Goal: Task Accomplishment & Management: Use online tool/utility

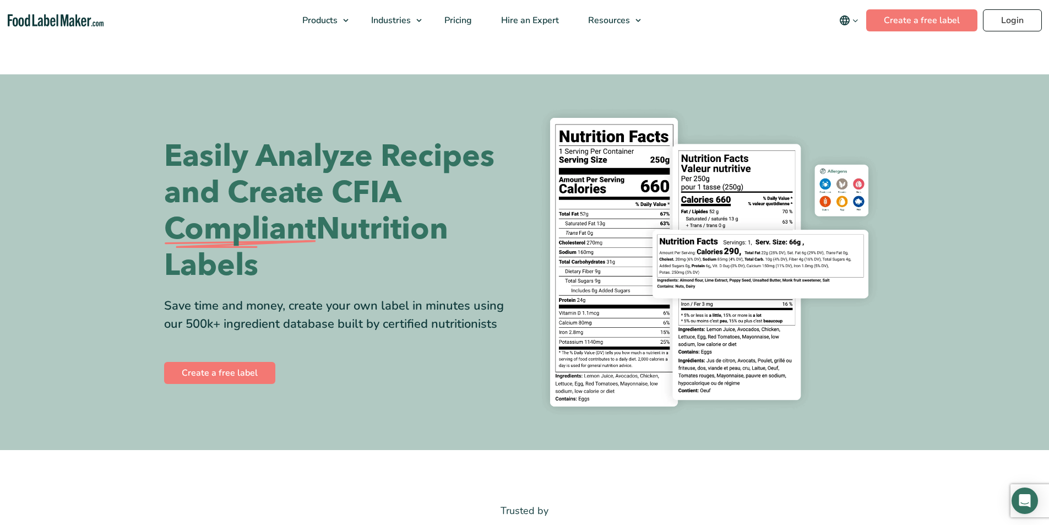
click at [0, 0] on div "Buy Now & Save" at bounding box center [0, 0] width 0 height 0
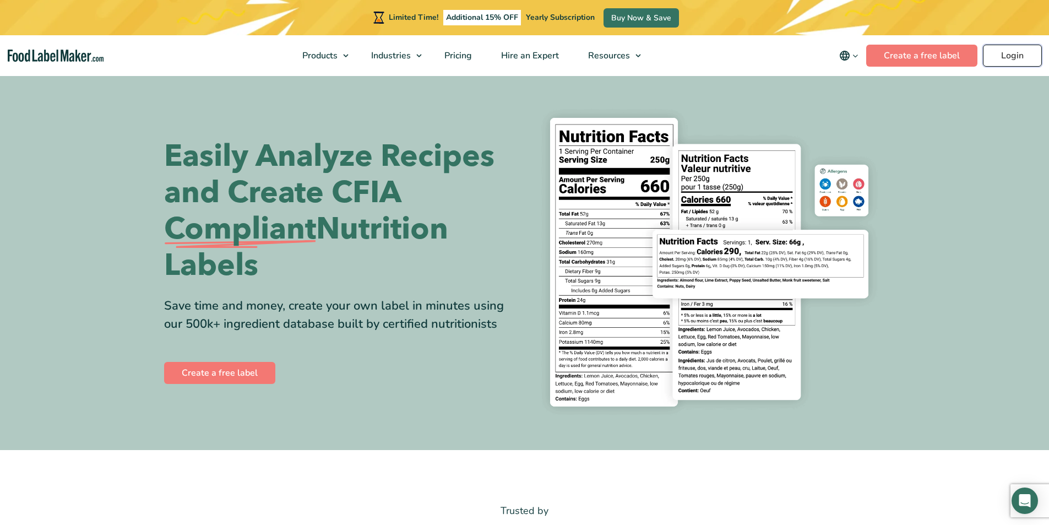
click at [1005, 55] on link "Login" at bounding box center [1012, 56] width 59 height 22
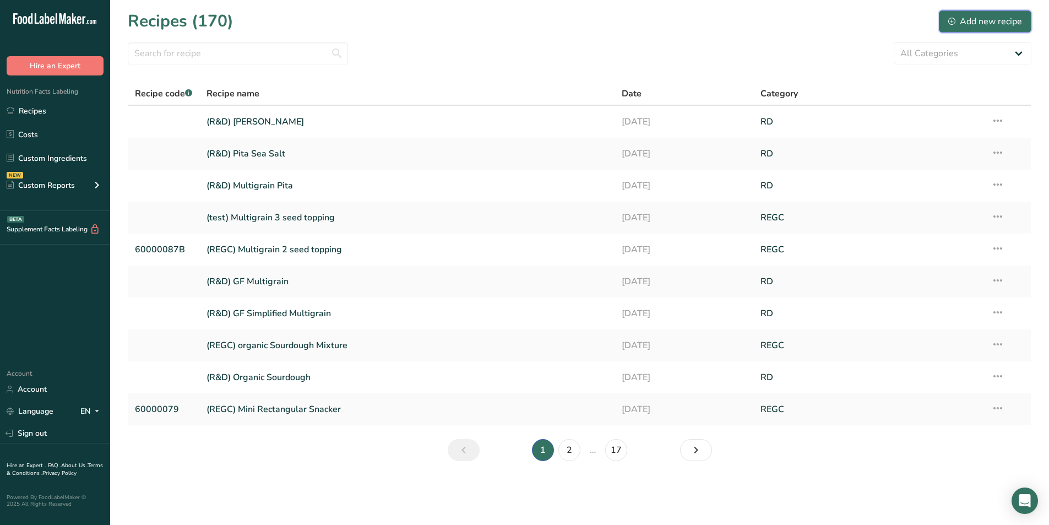
click at [972, 20] on div "Add new recipe" at bounding box center [985, 21] width 74 height 13
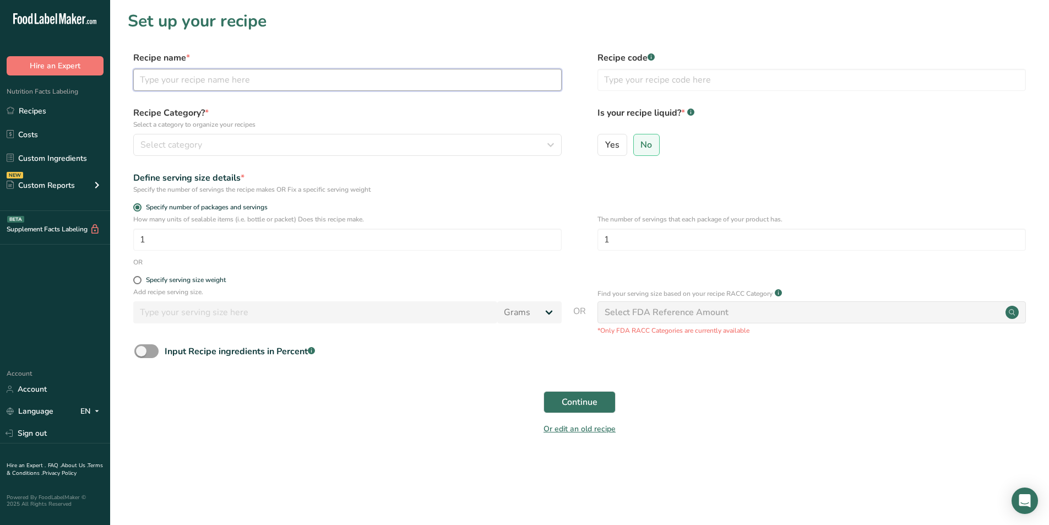
click at [242, 78] on input "text" at bounding box center [347, 80] width 428 height 22
type input "B"
type input "(R&D) Butter Crisp"
click at [634, 81] on input "text" at bounding box center [811, 80] width 428 height 22
type input "60000145"
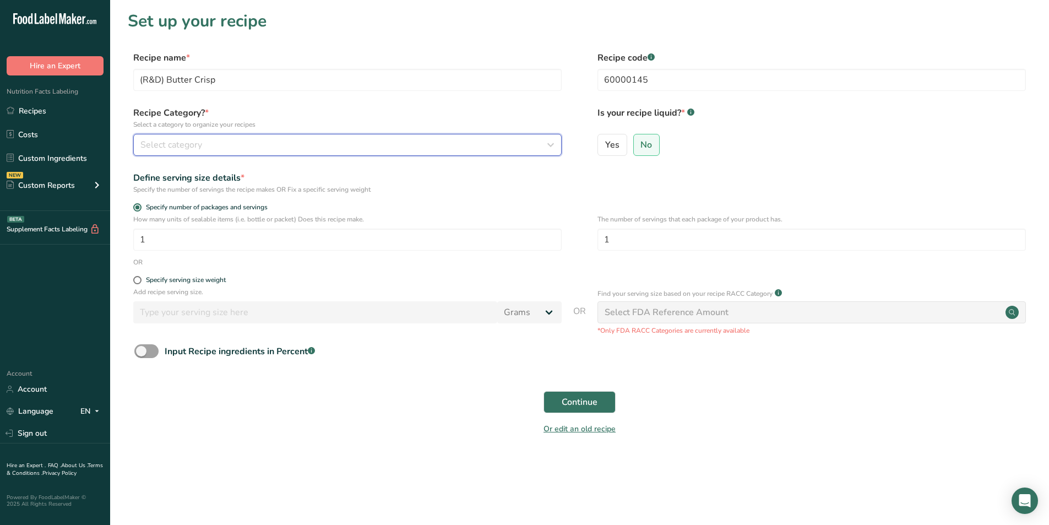
click at [495, 134] on button "Select category" at bounding box center [347, 145] width 428 height 22
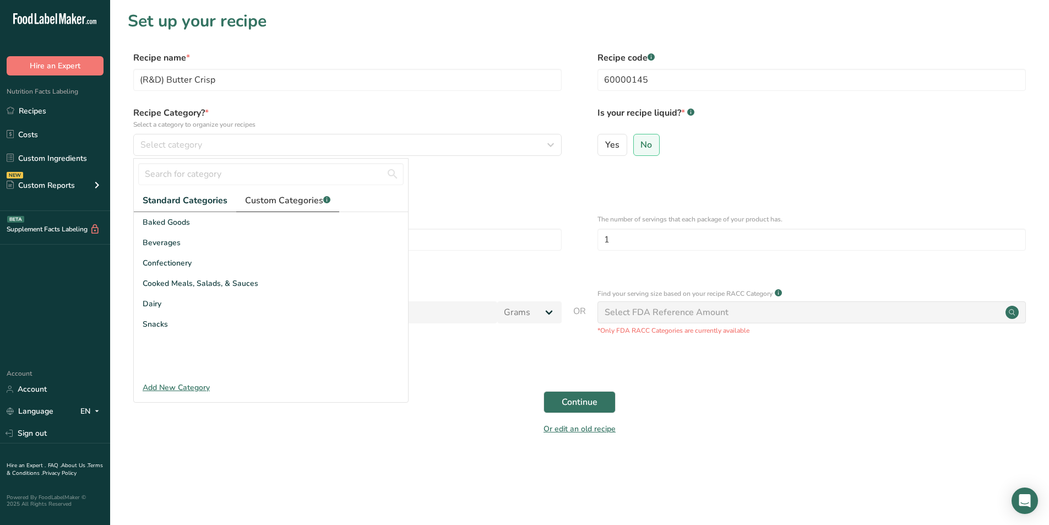
click at [250, 200] on span "Custom Categories .a-a{fill:#347362;}.b-a{fill:#fff;}" at bounding box center [287, 200] width 85 height 13
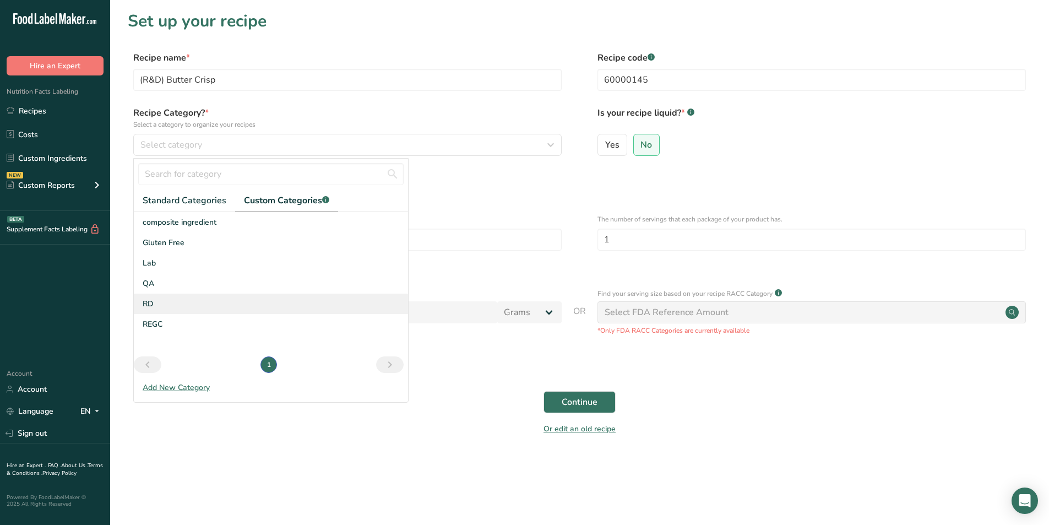
click at [161, 309] on div "RD" at bounding box center [271, 303] width 274 height 20
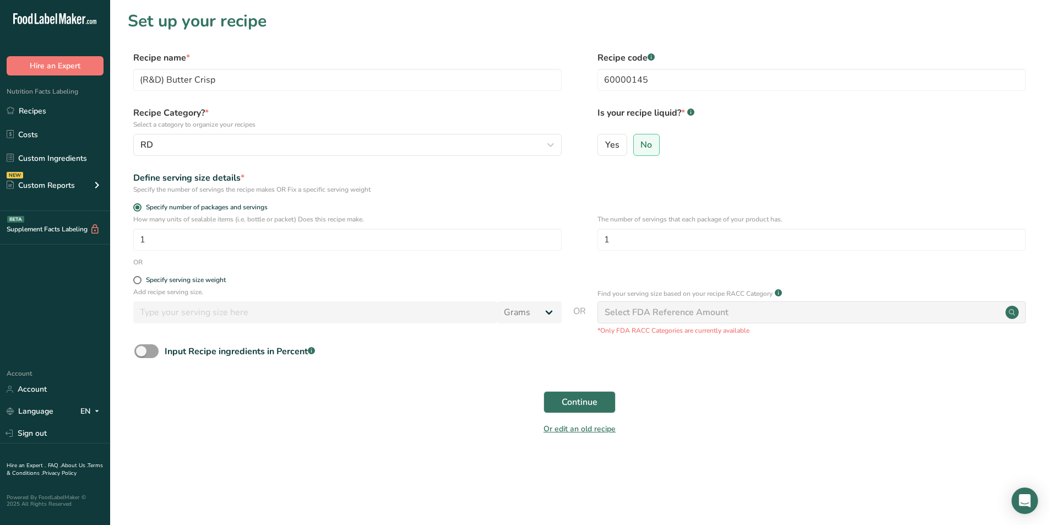
click at [175, 275] on form "Recipe name * (R&D) Butter Crisp Recipe code .a-a{fill:#347362;}.b-a{fill:#fff;…" at bounding box center [579, 246] width 903 height 390
click at [178, 277] on div "Specify serving size weight" at bounding box center [186, 280] width 80 height 8
click at [140, 277] on input "Specify serving size weight" at bounding box center [136, 279] width 7 height 7
radio input "true"
radio input "false"
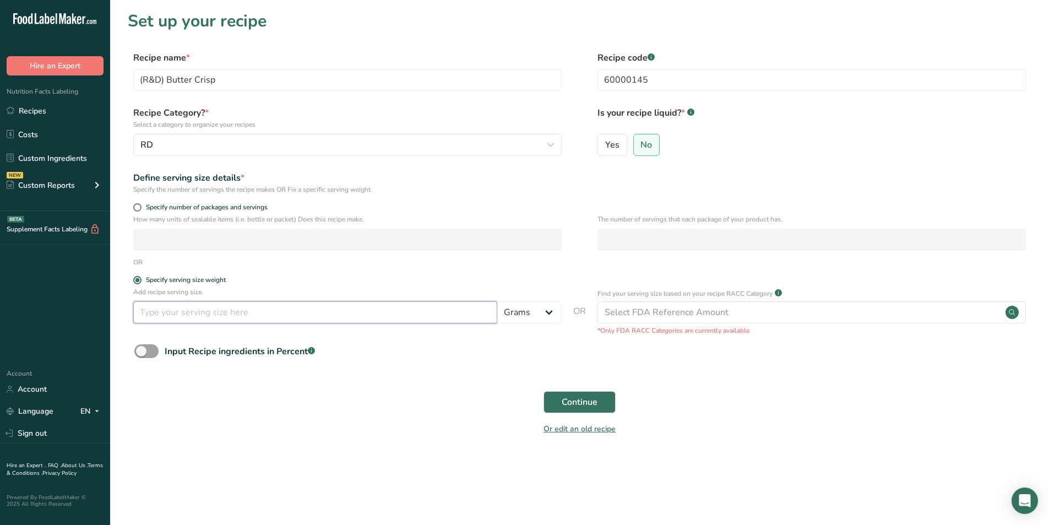
click at [323, 310] on input "number" at bounding box center [315, 312] width 364 height 22
type input "100"
click at [558, 405] on button "Continue" at bounding box center [579, 402] width 72 height 22
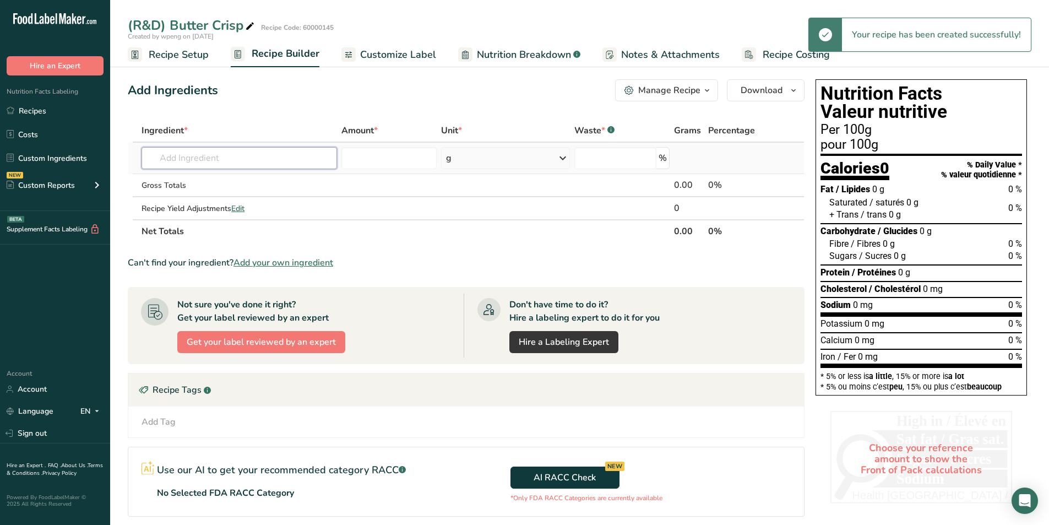
click at [216, 159] on input "text" at bounding box center [238, 158] width 195 height 22
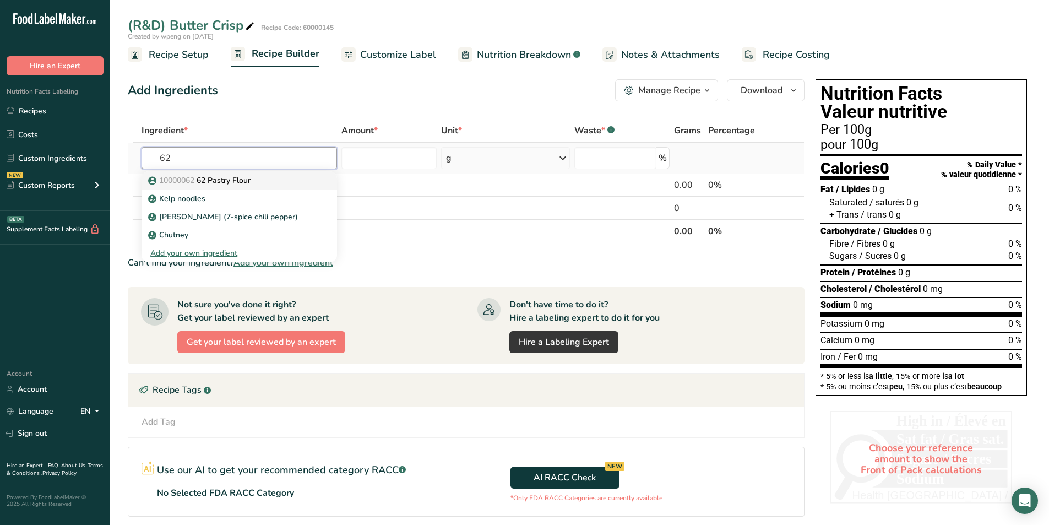
type input "62 Pastry Flour"
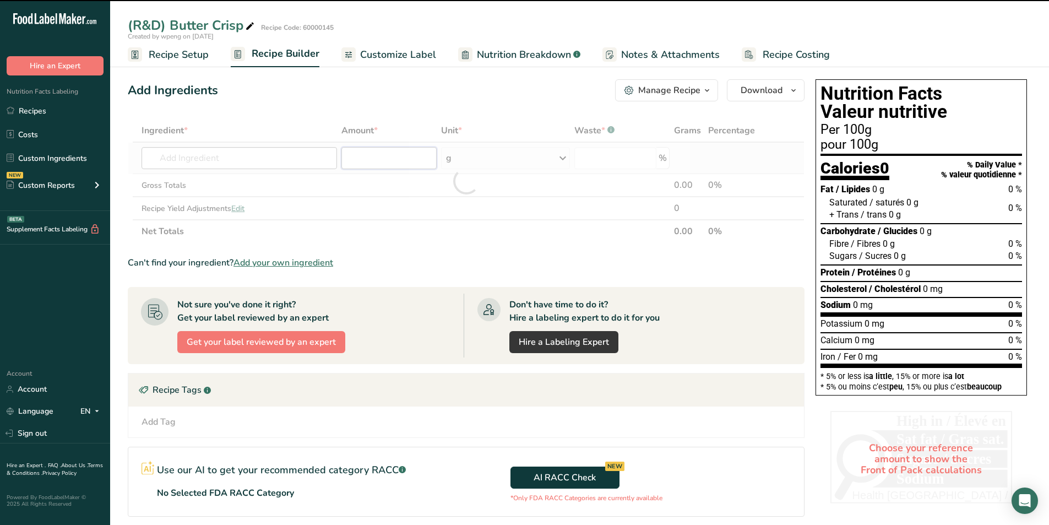
type input "0"
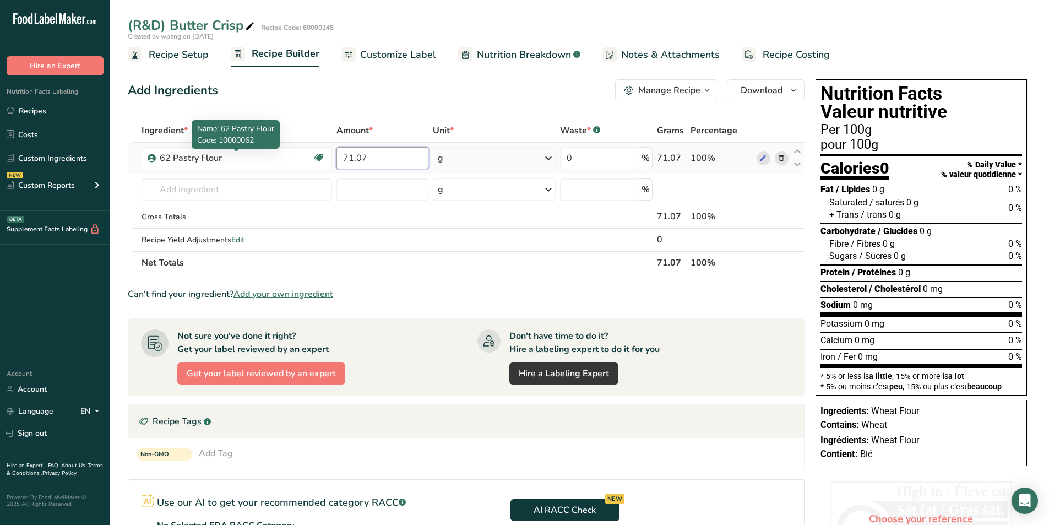
type input "71.07"
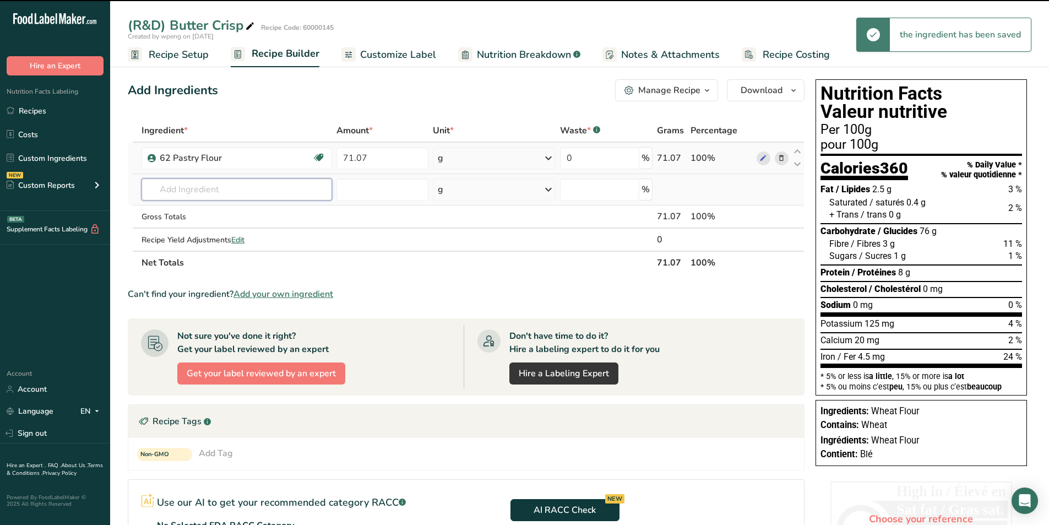
click at [182, 193] on input "text" at bounding box center [236, 189] width 190 height 22
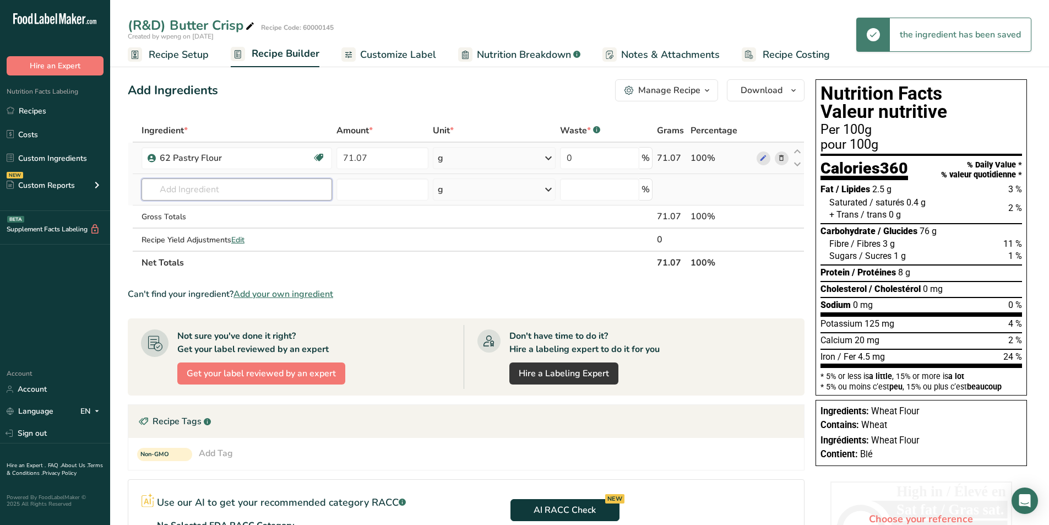
type input "j"
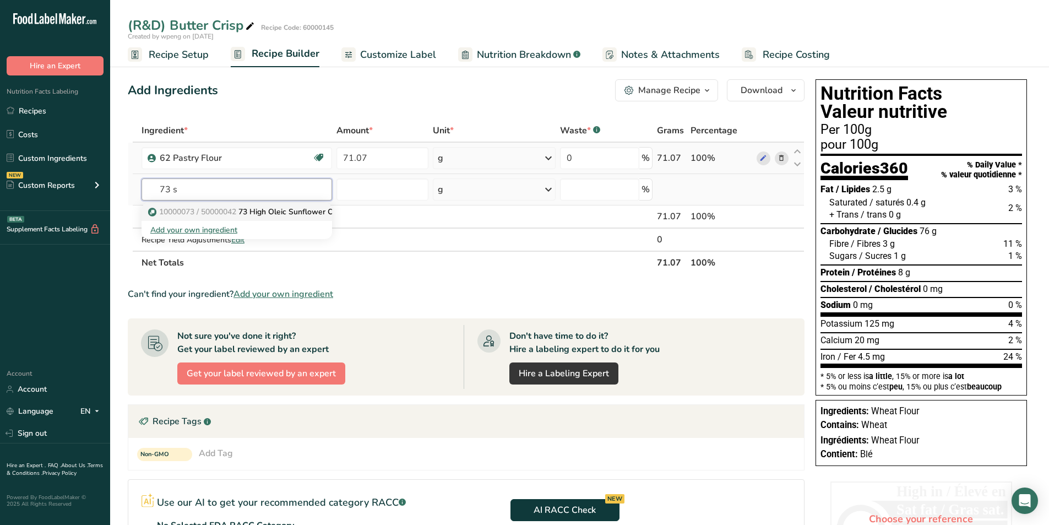
type input "73 High Oleic Sunflower Oil"
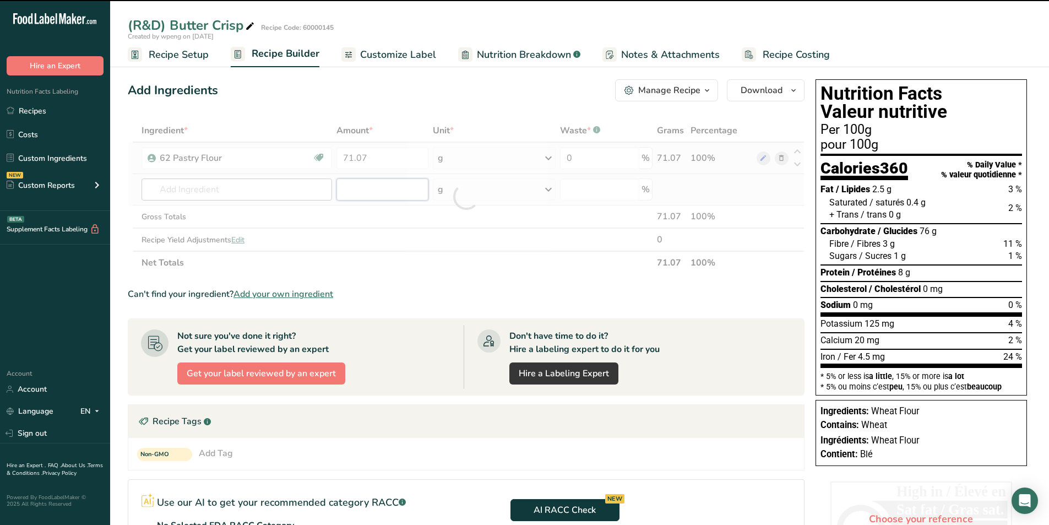
type input "0"
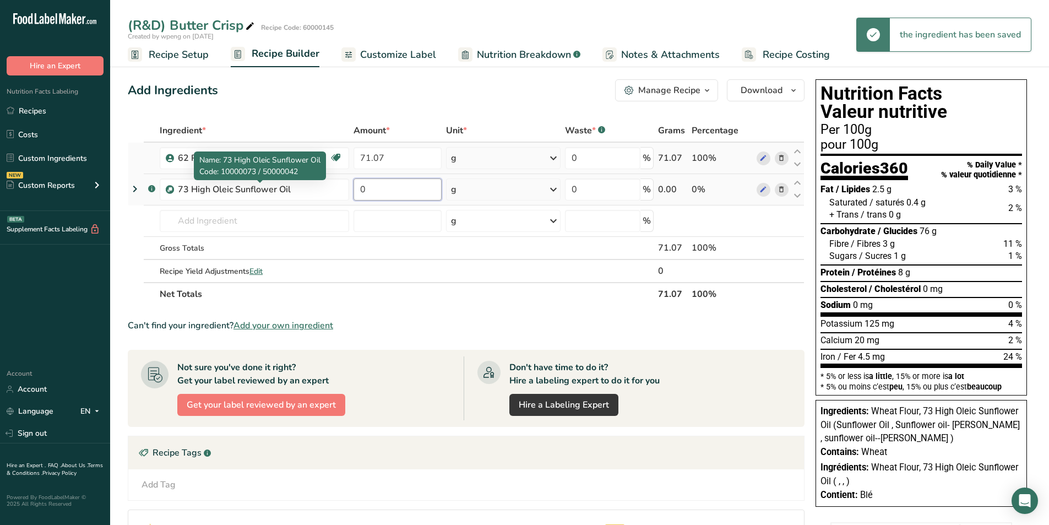
type input "1"
type input "18.59"
click at [270, 221] on input "text" at bounding box center [254, 221] width 189 height 22
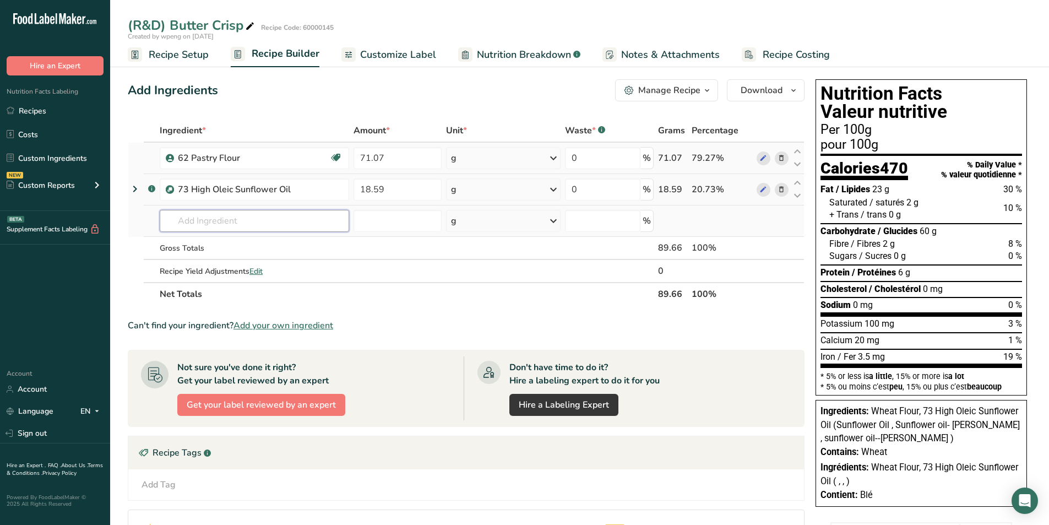
click at [203, 223] on input "text" at bounding box center [254, 221] width 189 height 22
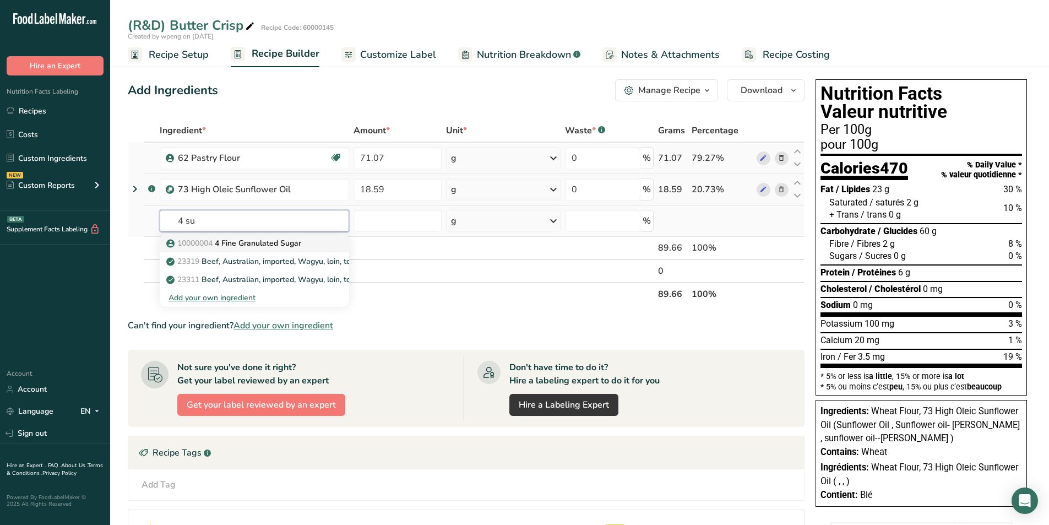
type input "4 Fine Granulated Sugar"
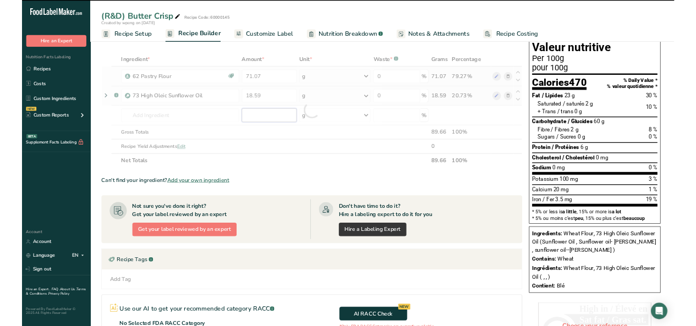
scroll to position [55, 0]
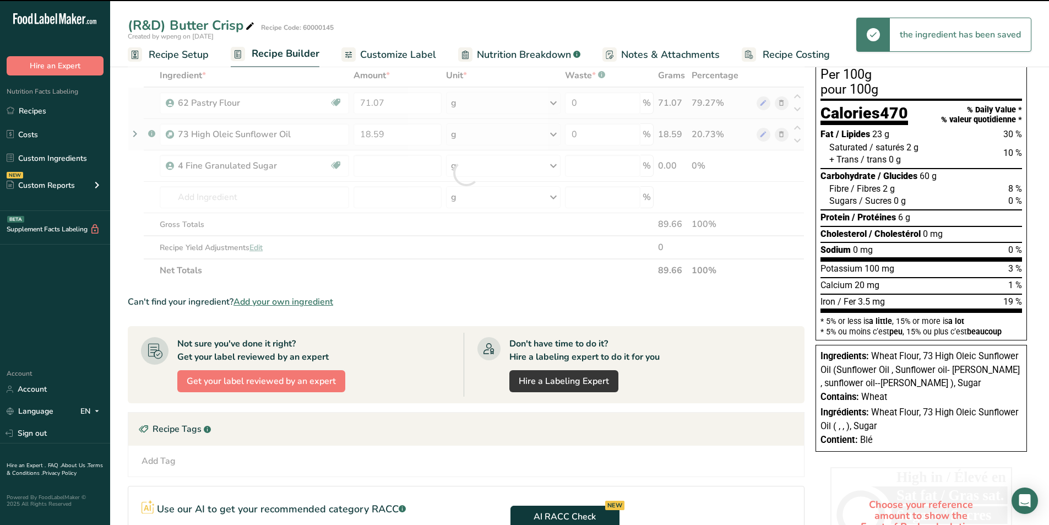
type input "0"
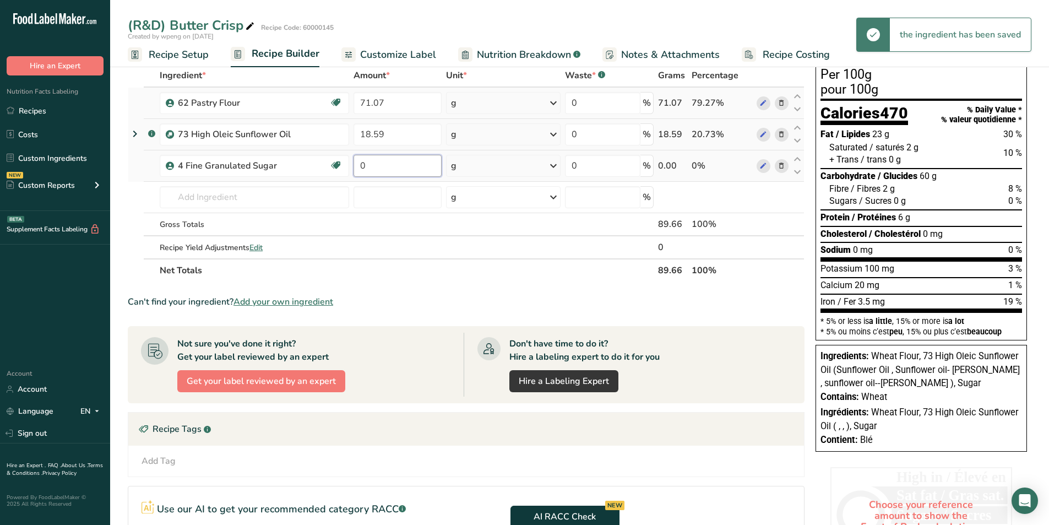
click at [388, 162] on input "0" at bounding box center [397, 166] width 88 height 22
type input "6.43"
click at [302, 199] on input "text" at bounding box center [254, 197] width 189 height 22
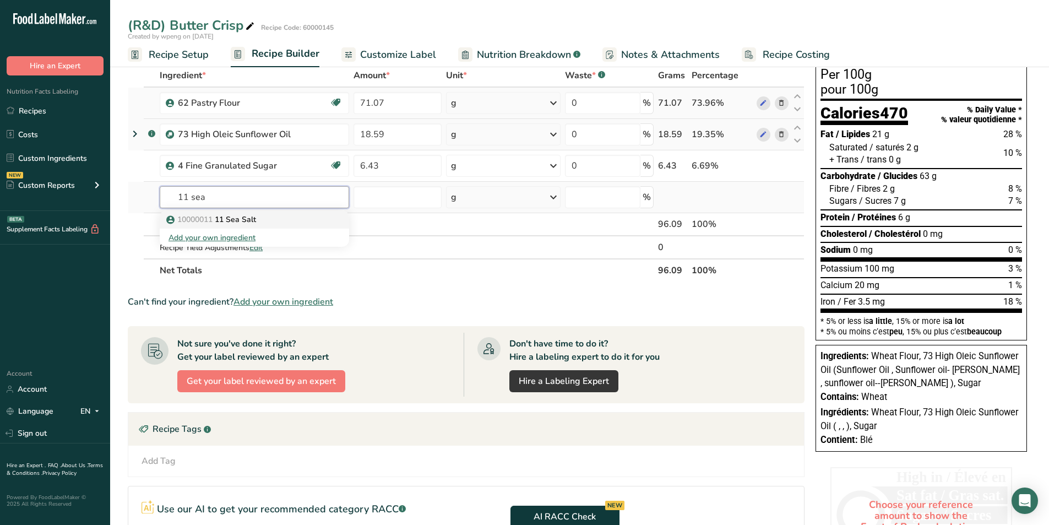
type input "11 Sea Salt"
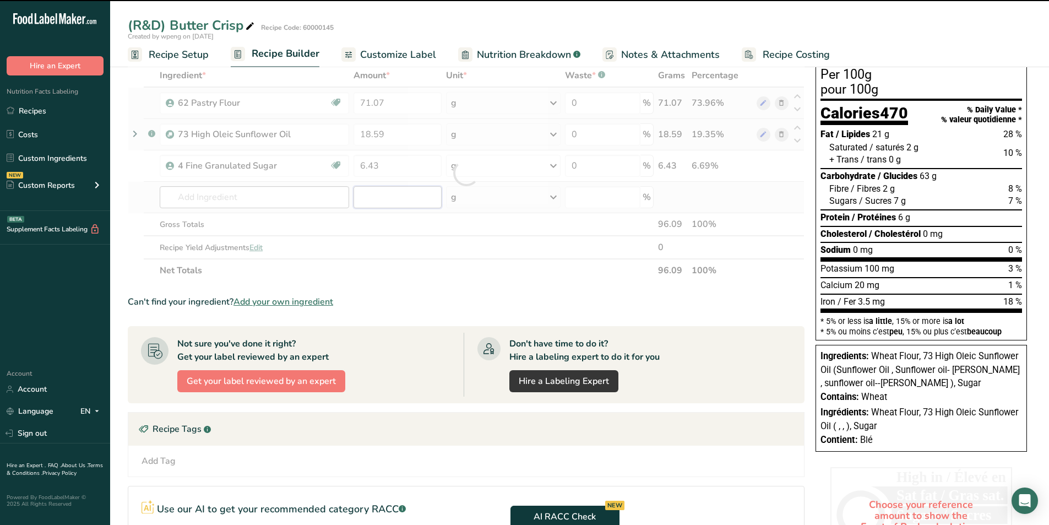
type input "0"
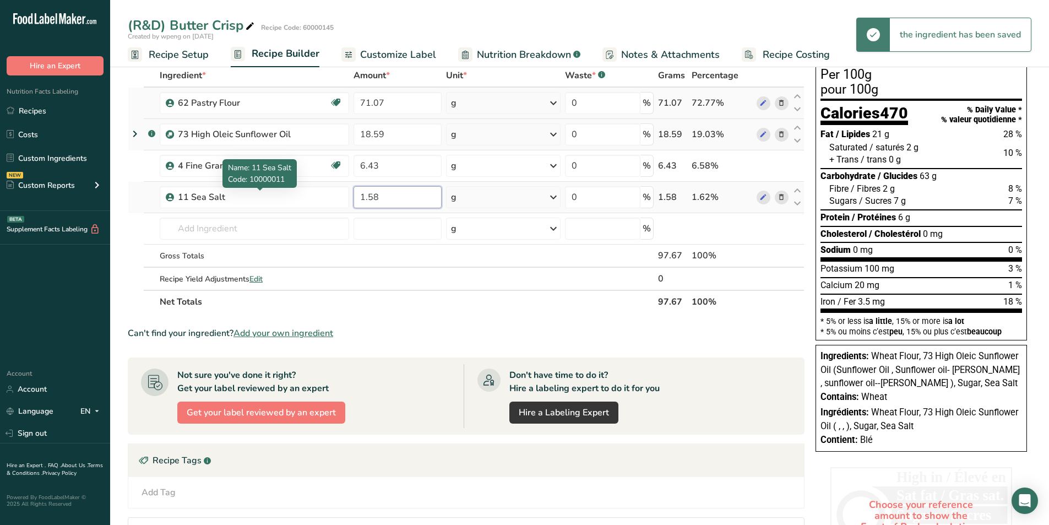
type input "1.58"
click at [274, 226] on input "text" at bounding box center [254, 228] width 189 height 22
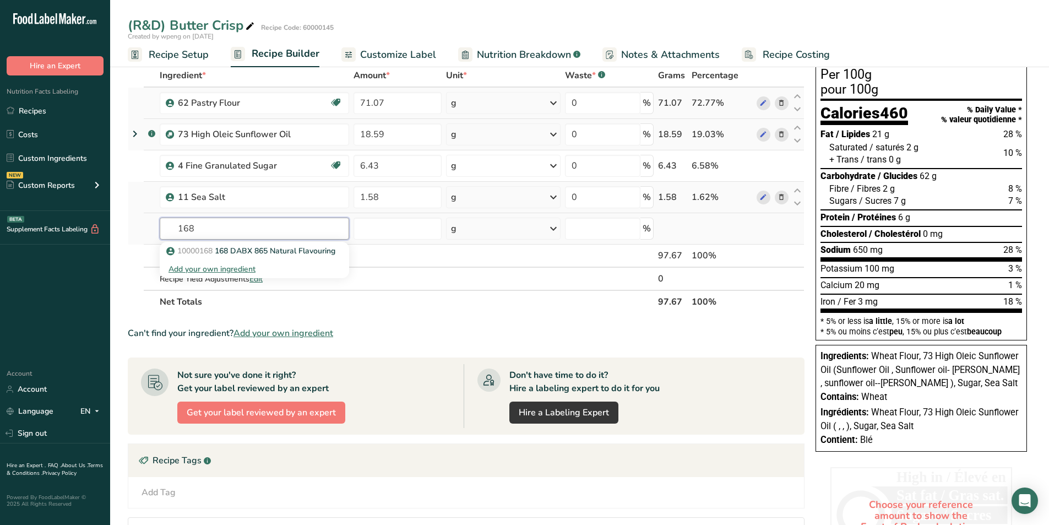
type input "168"
click at [274, 226] on input "text" at bounding box center [254, 228] width 189 height 22
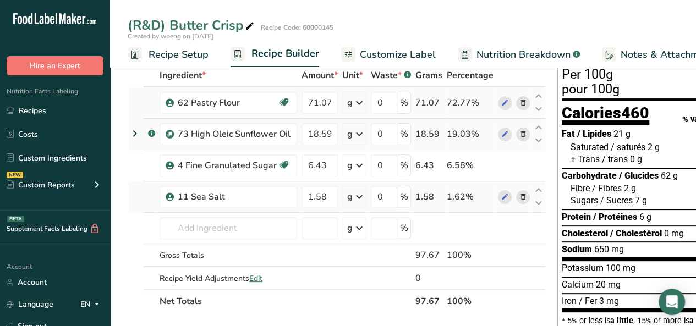
click at [213, 233] on input "text" at bounding box center [229, 228] width 138 height 22
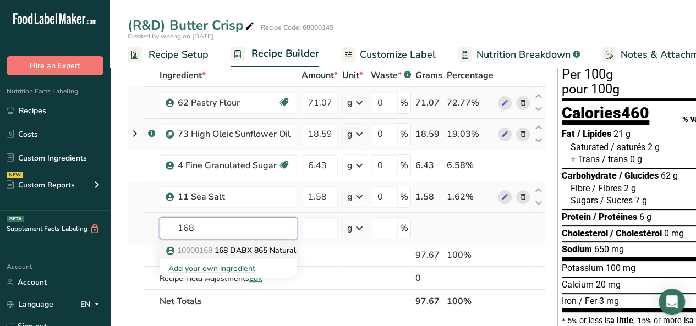
type input "168 DABX 865 Natural Flavouring"
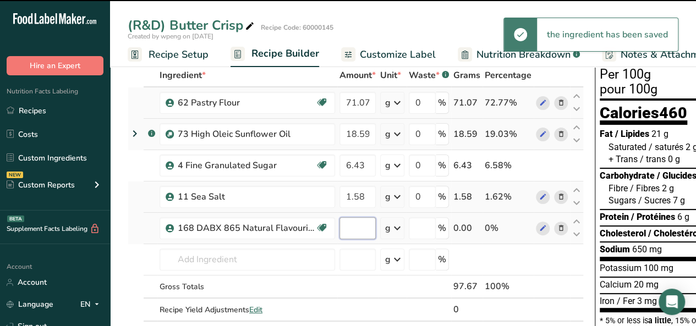
type input "0"
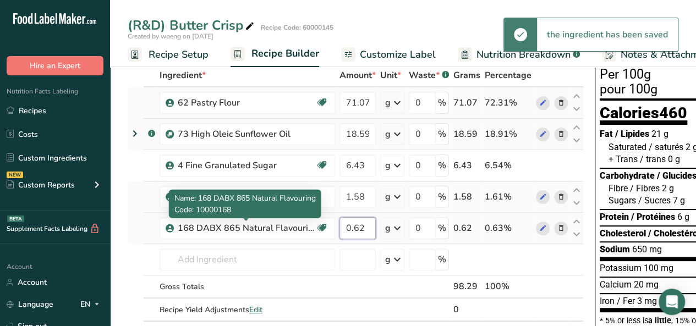
type input "0.62"
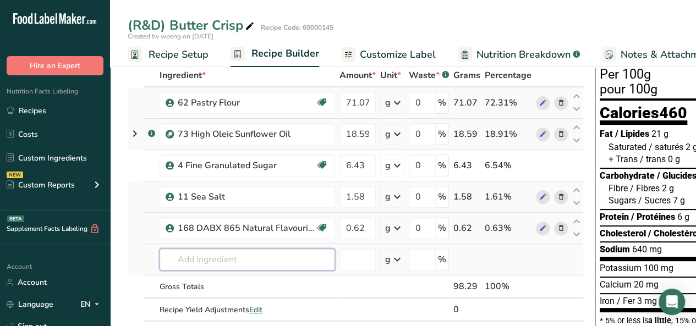
click at [178, 257] on input "text" at bounding box center [248, 260] width 176 height 22
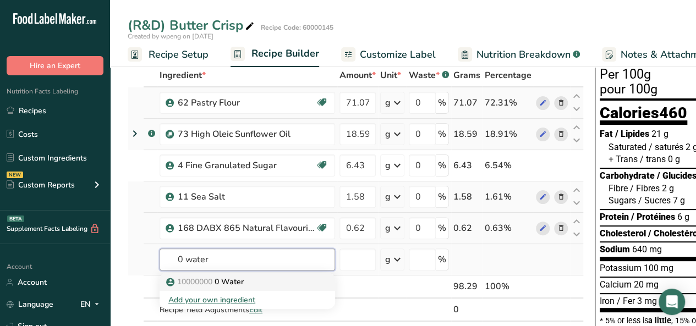
type input "0 Water"
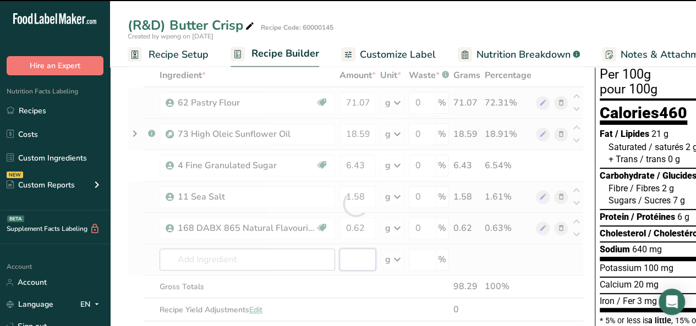
type input "0"
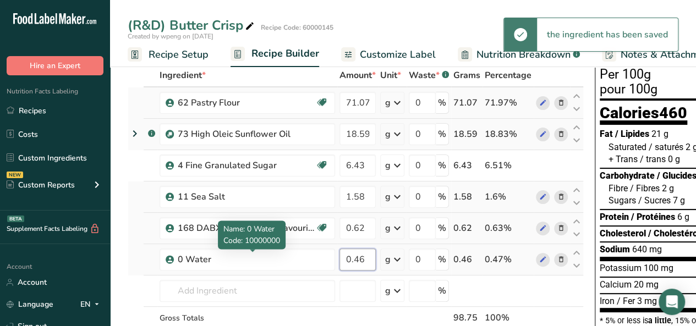
type input "0.46"
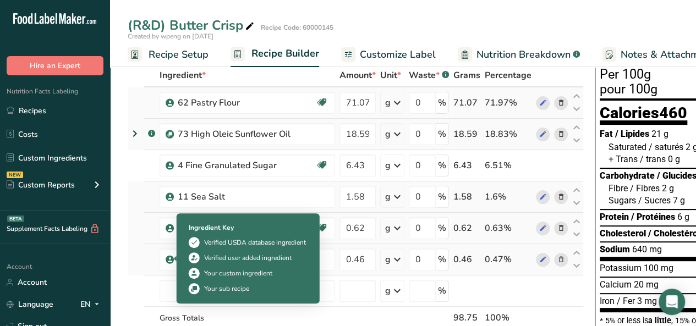
click at [178, 289] on div "Ingredient Key Verified USDA database ingredient Verified user added ingredient…" at bounding box center [248, 259] width 143 height 90
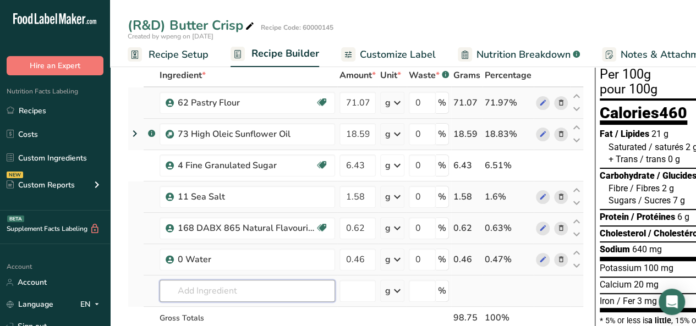
click at [171, 297] on input "text" at bounding box center [248, 291] width 176 height 22
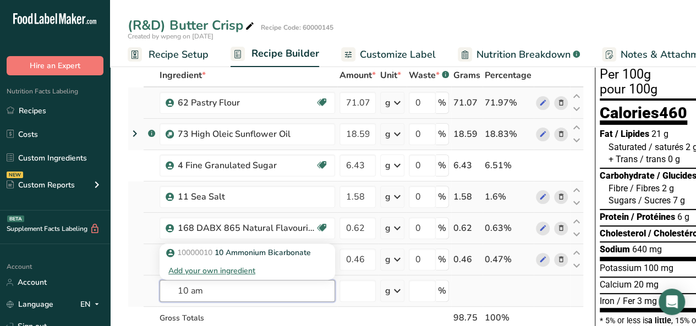
type input "10 am"
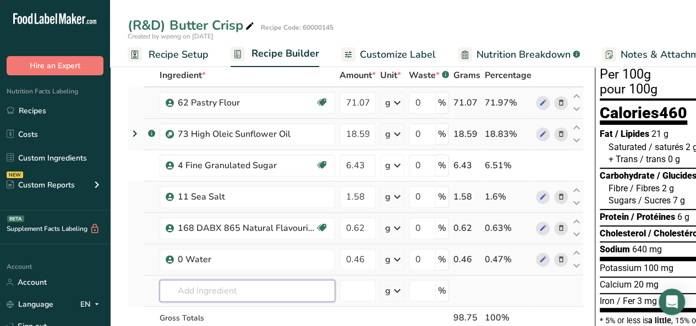
click at [170, 295] on input "text" at bounding box center [248, 291] width 176 height 22
type input "a"
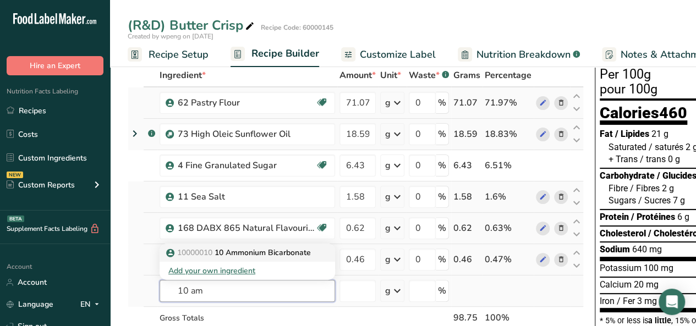
type input "10 am"
click at [224, 251] on p "10000010 10 Ammonium Bicarbonate" at bounding box center [239, 253] width 143 height 12
type input "10 Ammonium Bicarbonate"
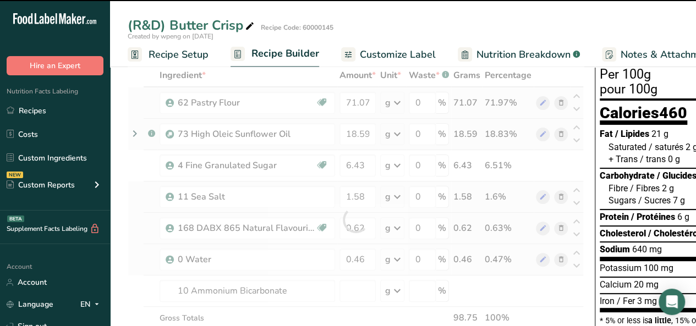
type input "0"
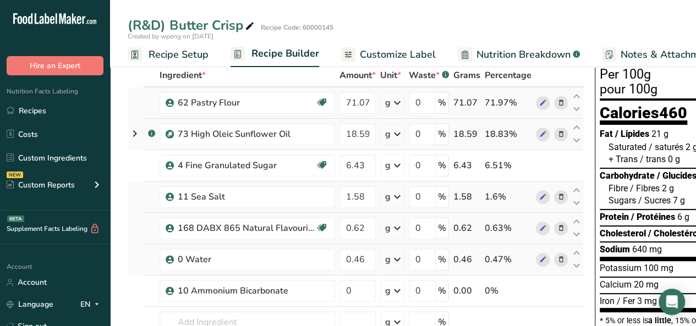
click at [357, 296] on input "0" at bounding box center [358, 291] width 36 height 22
type input "0.44"
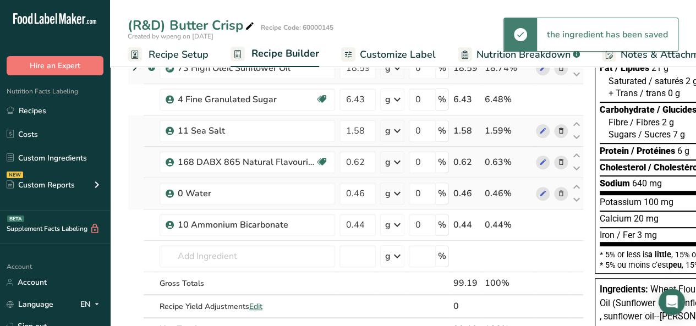
scroll to position [126, 0]
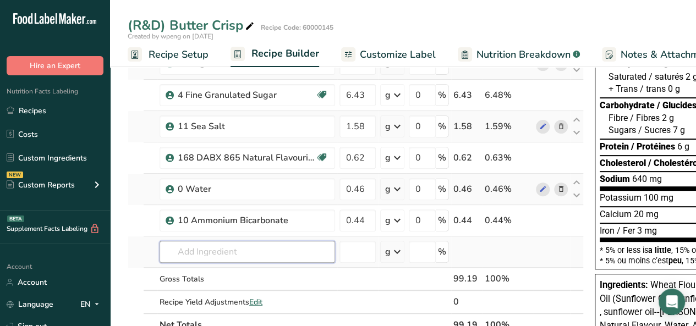
click at [197, 253] on input "text" at bounding box center [248, 252] width 176 height 22
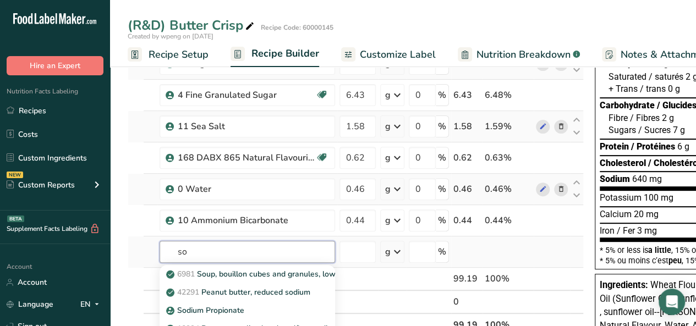
type input "s"
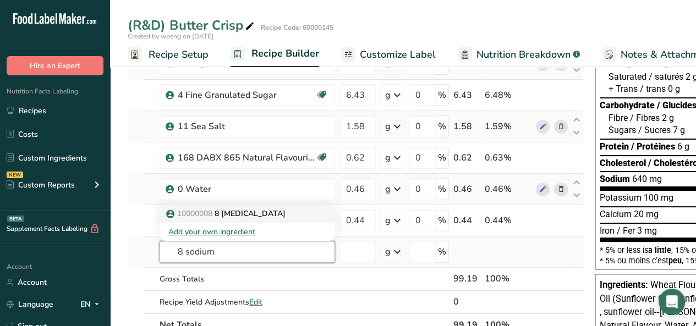
type input "8 sodium"
click at [268, 212] on p "10000008 8 [MEDICAL_DATA]" at bounding box center [226, 214] width 117 height 12
type input "8 [MEDICAL_DATA]"
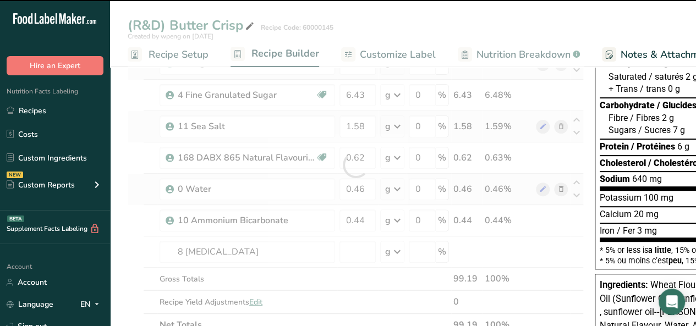
type input "0"
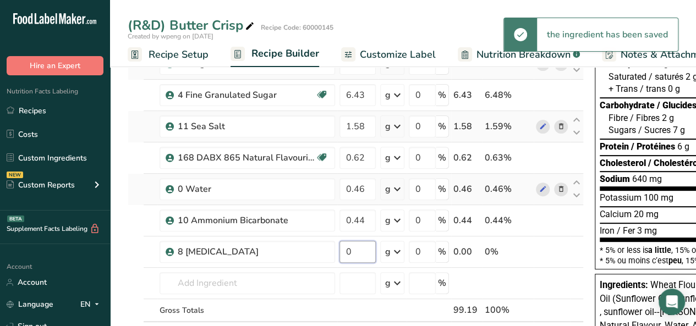
click at [357, 248] on input "0" at bounding box center [358, 252] width 36 height 22
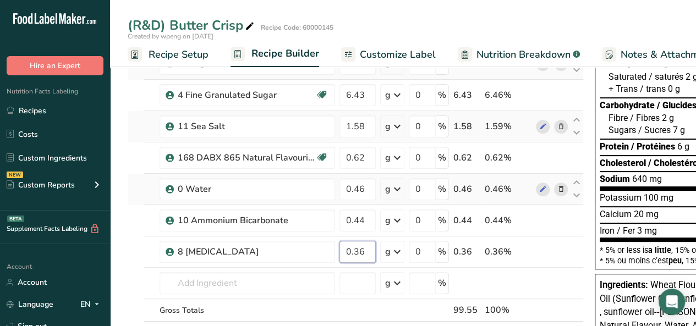
type input "0.36"
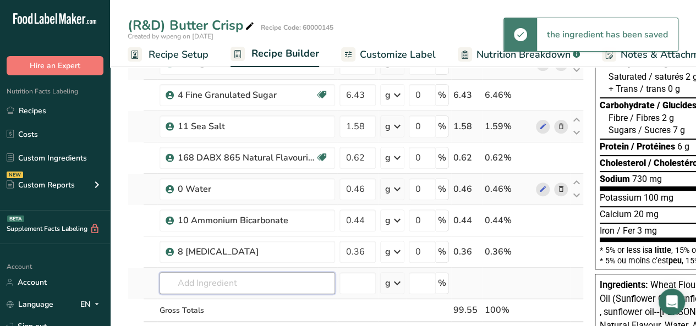
click at [255, 280] on input "text" at bounding box center [248, 283] width 176 height 22
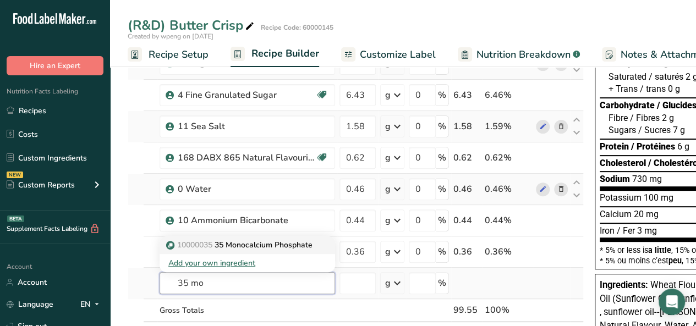
type input "35 Monocalcium Phosphate"
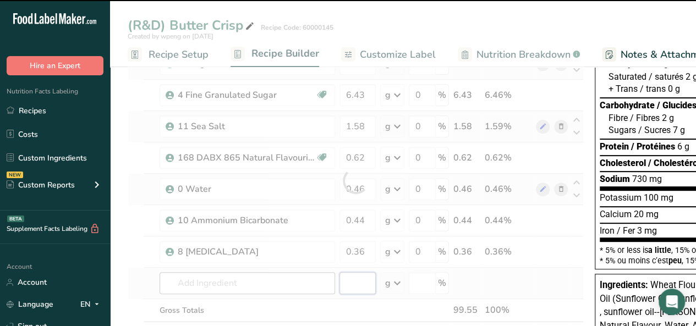
type input "0"
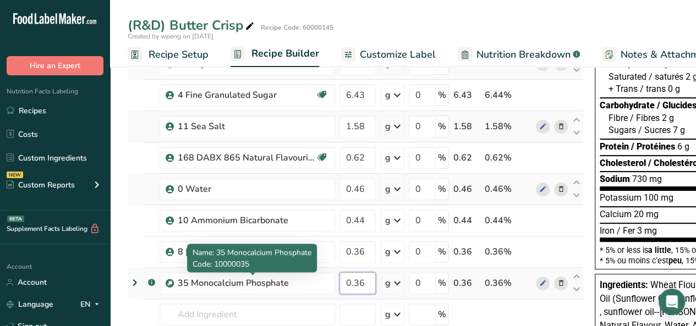
type input "0.36"
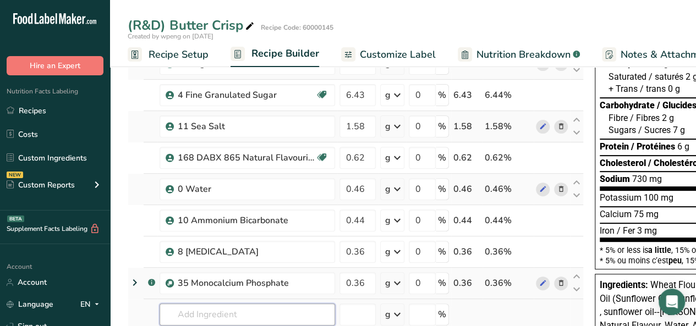
click at [189, 318] on input "text" at bounding box center [248, 315] width 176 height 22
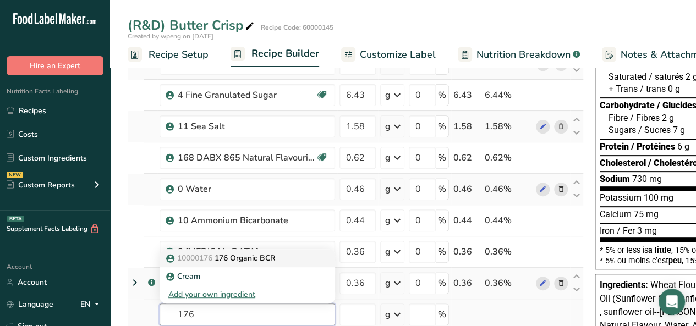
type input "176 Organic BCR"
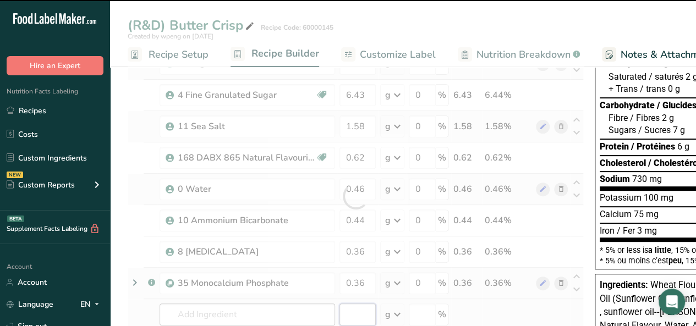
type input "0"
click at [557, 197] on div "Ingredient * Amount * Unit * Waste * .a-a{fill:#347362;}.b-a{fill:#fff;} Grams …" at bounding box center [356, 212] width 456 height 438
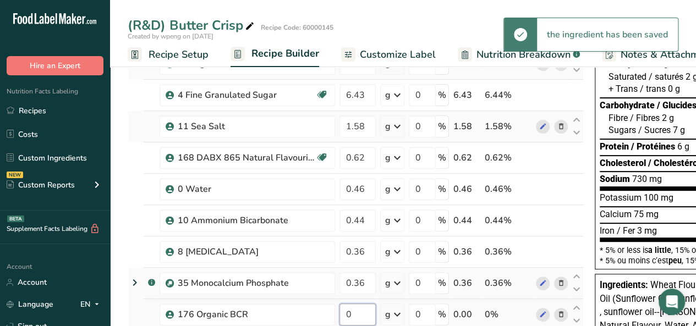
click at [354, 315] on input "0" at bounding box center [358, 315] width 36 height 22
type input "0.01"
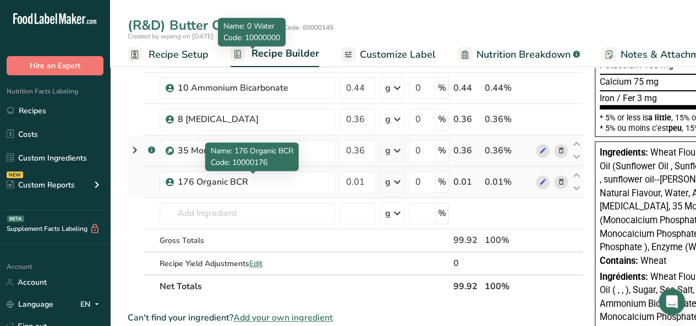
scroll to position [258, 0]
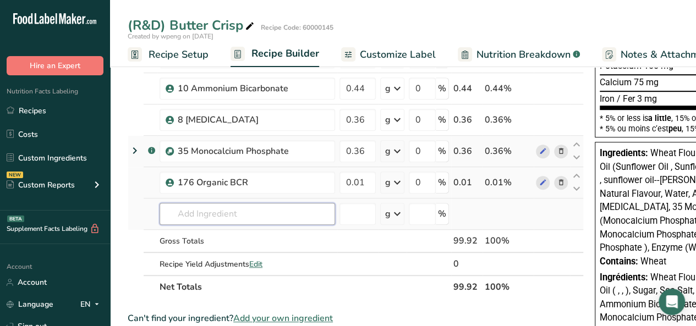
click at [181, 215] on input "text" at bounding box center [248, 214] width 176 height 22
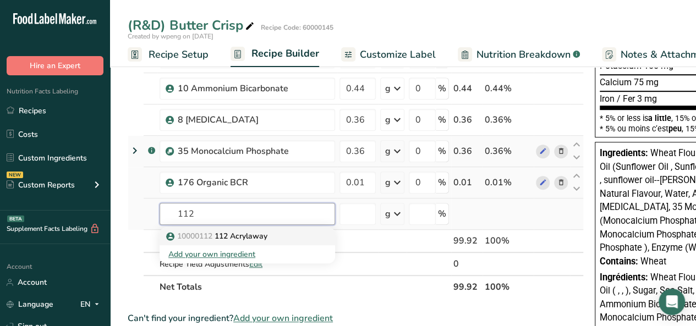
type input "112 Acrylaway"
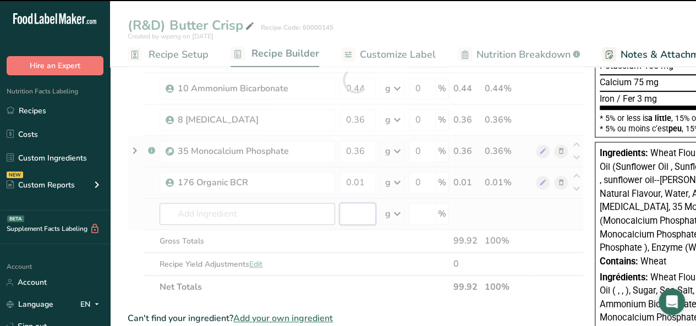
type input "0"
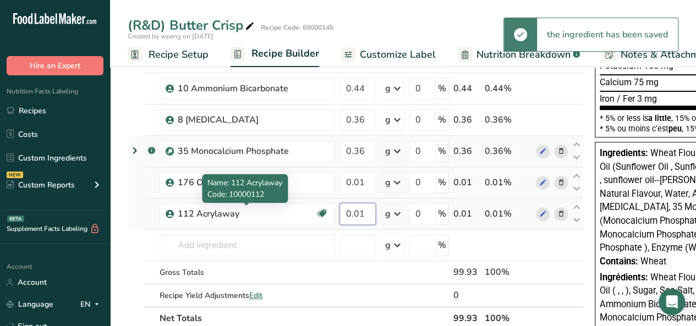
type input "0.01"
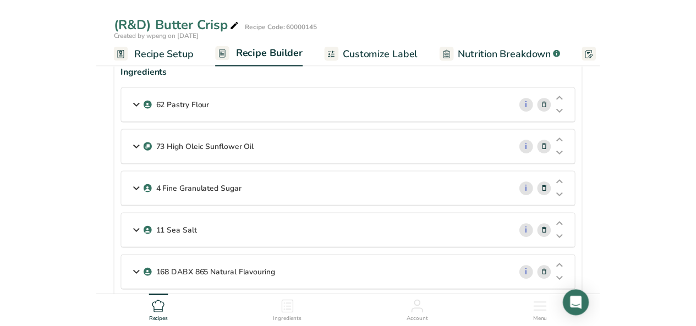
scroll to position [59, 0]
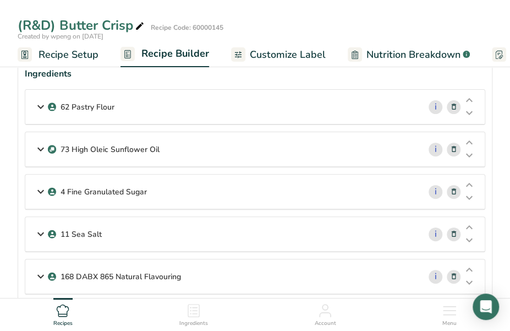
click at [42, 105] on icon at bounding box center [40, 107] width 13 height 20
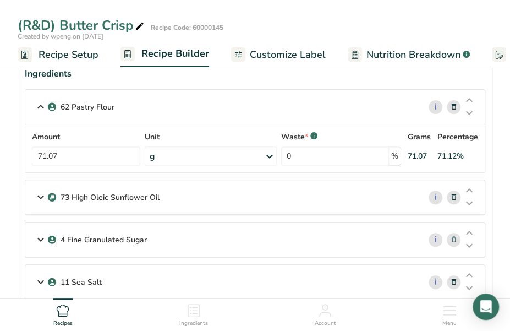
click at [37, 105] on icon at bounding box center [40, 107] width 13 height 20
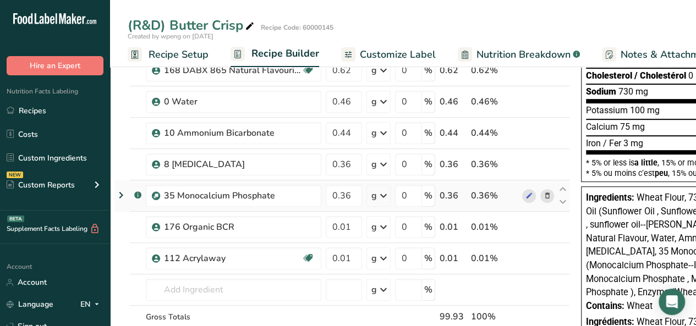
scroll to position [212, 0]
click at [353, 168] on input "0.36" at bounding box center [344, 165] width 36 height 22
type input "0.39"
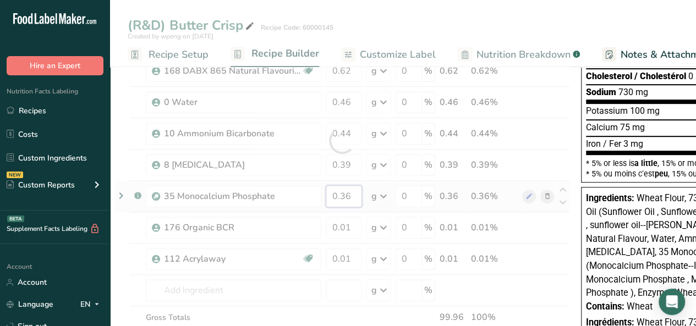
click at [352, 197] on div "Ingredient * Amount * Unit * Waste * .a-a{fill:#347362;}.b-a{fill:#fff;} Grams …" at bounding box center [342, 140] width 456 height 469
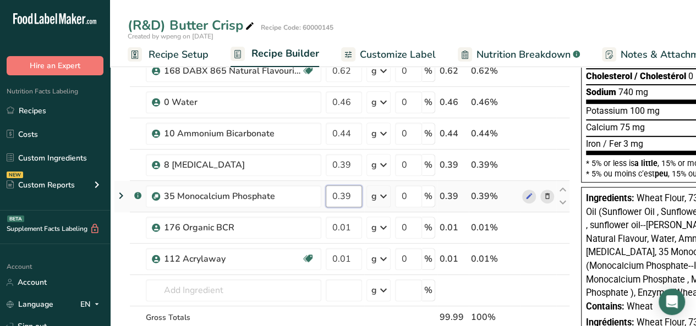
type input "0.39"
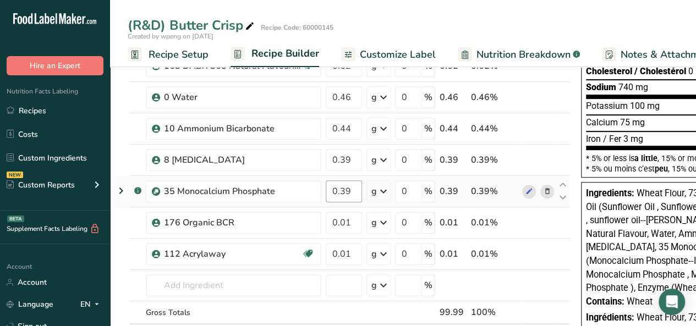
scroll to position [215, 0]
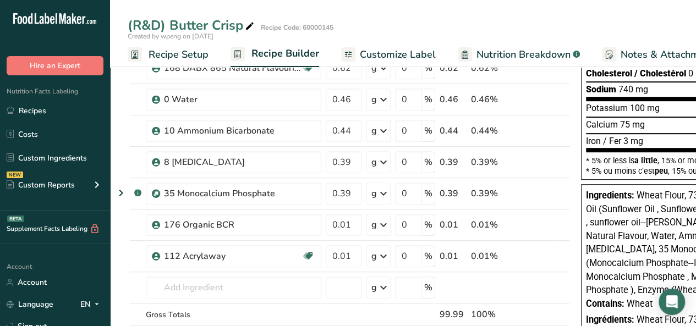
click at [383, 48] on span "Customize Label" at bounding box center [398, 54] width 76 height 15
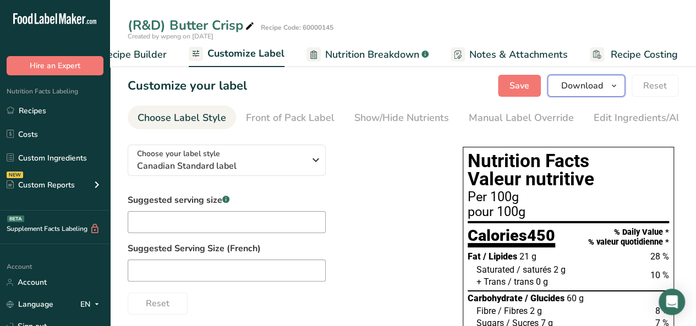
click at [584, 89] on span "Download" at bounding box center [582, 85] width 42 height 13
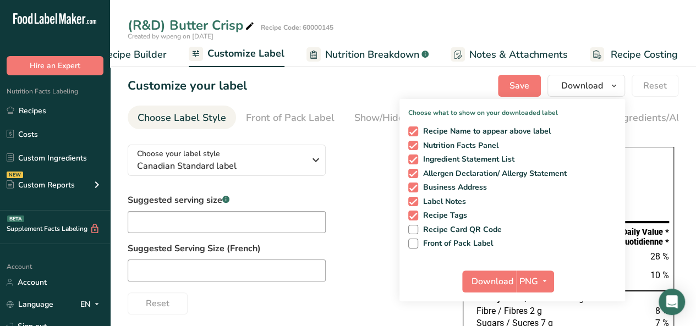
click at [443, 82] on div "Customize your label Save Download Choose what to show on your downloaded label…" at bounding box center [403, 86] width 551 height 22
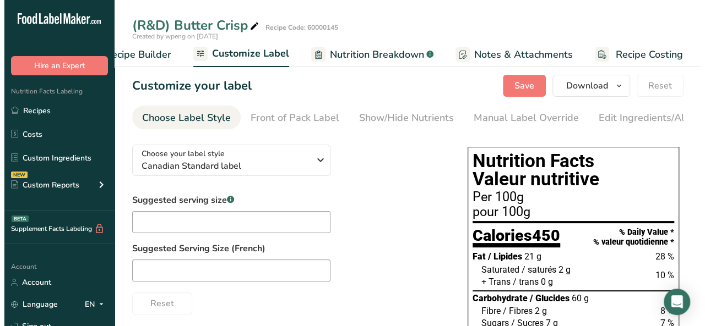
scroll to position [1, 0]
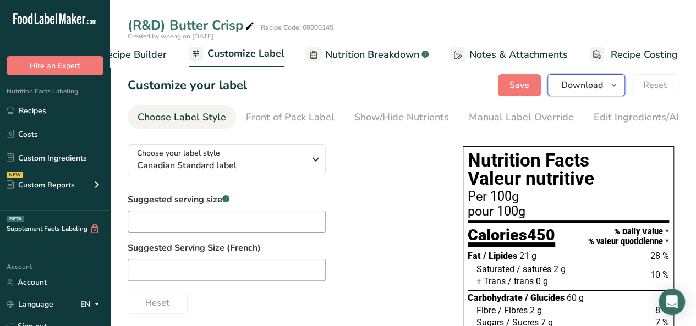
click at [590, 95] on button "Download" at bounding box center [587, 85] width 78 height 22
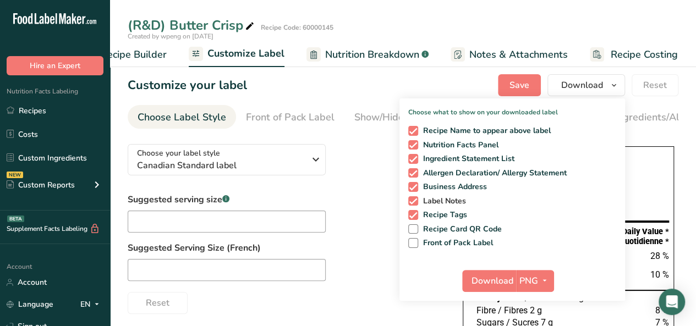
click at [451, 199] on span "Label Notes" at bounding box center [442, 202] width 48 height 10
click at [416, 199] on input "Label Notes" at bounding box center [411, 201] width 7 height 7
checkbox input "false"
click at [413, 189] on span at bounding box center [413, 187] width 10 height 10
click at [413, 189] on input "Business Address" at bounding box center [411, 186] width 7 height 7
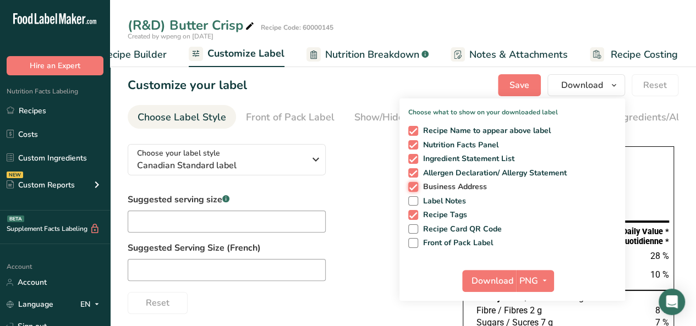
checkbox input "false"
click at [413, 173] on span at bounding box center [413, 173] width 10 height 10
click at [413, 173] on input "Allergen Declaration/ Allergy Statement" at bounding box center [411, 173] width 7 height 7
checkbox input "false"
click at [416, 161] on span at bounding box center [413, 159] width 10 height 10
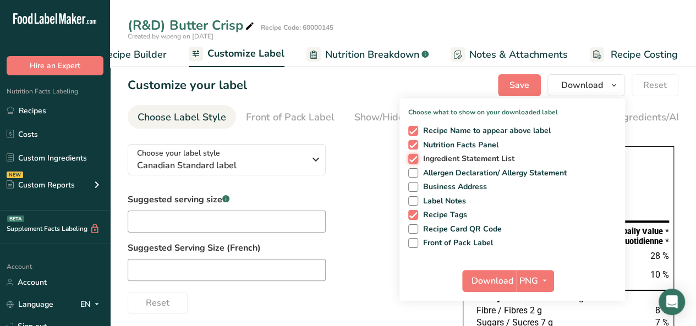
click at [416, 161] on input "Ingredient Statement List" at bounding box center [411, 158] width 7 height 7
checkbox input "false"
click at [416, 132] on span at bounding box center [413, 131] width 10 height 10
click at [416, 132] on input "Recipe Name to appear above label" at bounding box center [411, 130] width 7 height 7
click at [416, 132] on span at bounding box center [413, 131] width 10 height 10
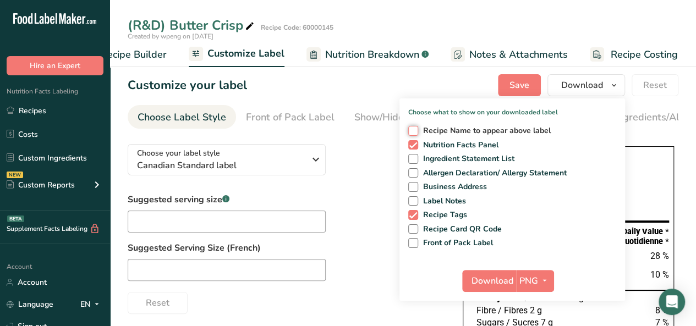
click at [416, 132] on input "Recipe Name to appear above label" at bounding box center [411, 130] width 7 height 7
checkbox input "true"
click at [415, 210] on span at bounding box center [413, 215] width 10 height 10
click at [415, 211] on input "Recipe Tags" at bounding box center [411, 214] width 7 height 7
checkbox input "false"
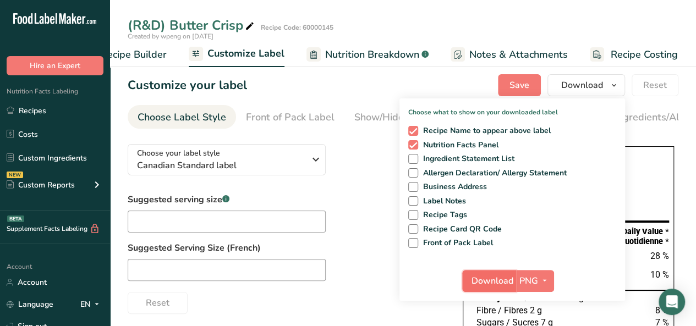
click at [510, 278] on span "Download" at bounding box center [493, 281] width 42 height 13
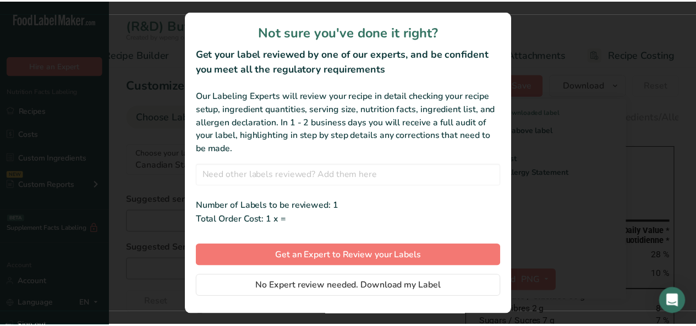
scroll to position [0, 142]
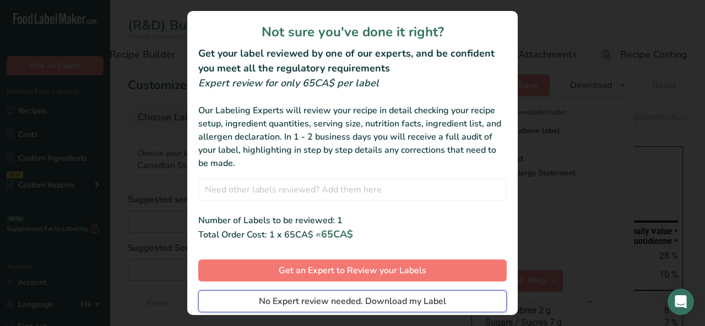
click at [374, 294] on button "No Expert review needed. Download my Label" at bounding box center [352, 302] width 308 height 22
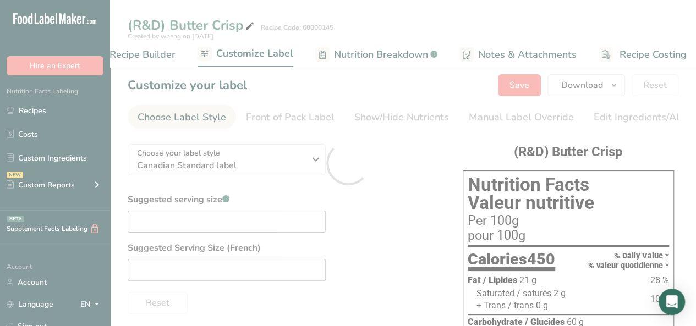
scroll to position [0, 0]
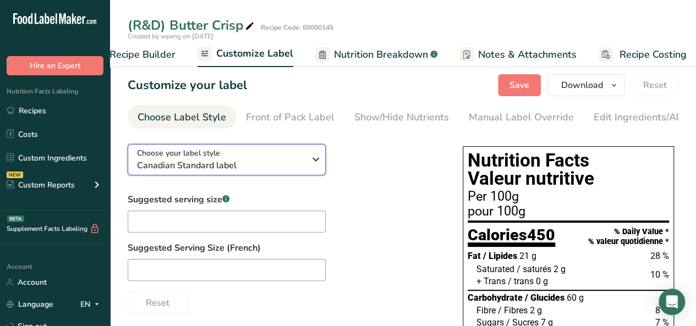
click at [205, 155] on span "Choose your label style" at bounding box center [178, 154] width 83 height 12
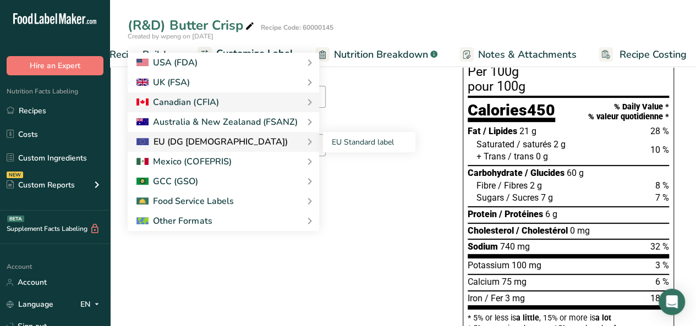
scroll to position [126, 0]
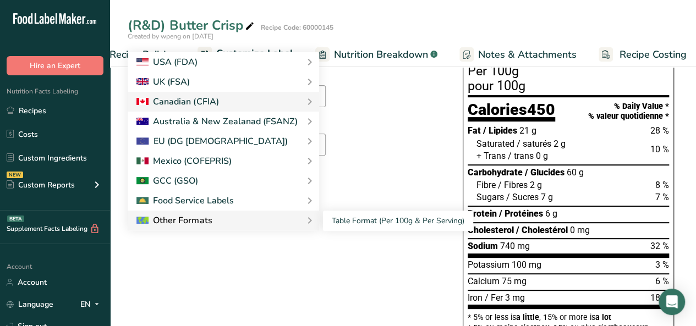
click at [235, 214] on div "Other Formats" at bounding box center [224, 221] width 192 height 20
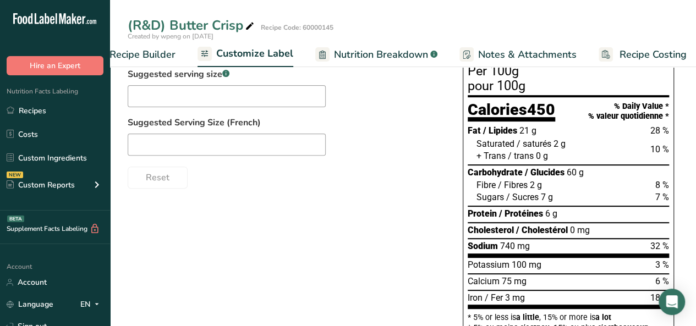
scroll to position [0, 0]
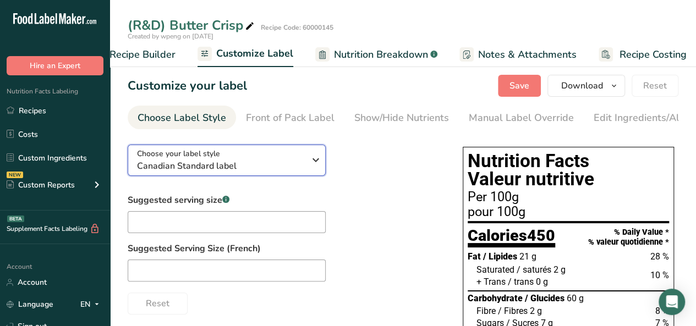
click at [271, 173] on span "Canadian Standard label" at bounding box center [221, 166] width 168 height 13
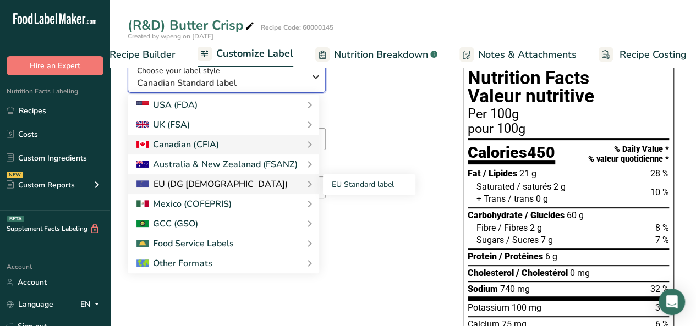
scroll to position [84, 0]
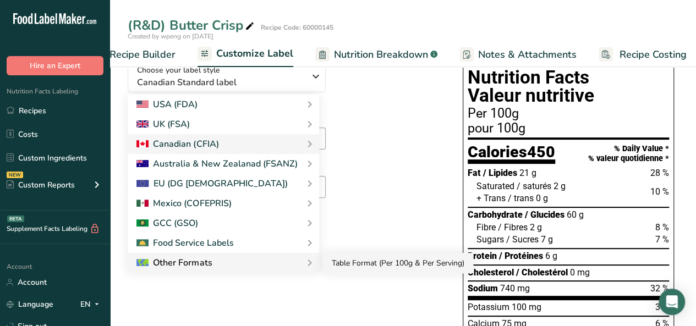
click at [355, 260] on link "Table Format (Per 100g & Per Serving)" at bounding box center [398, 263] width 150 height 20
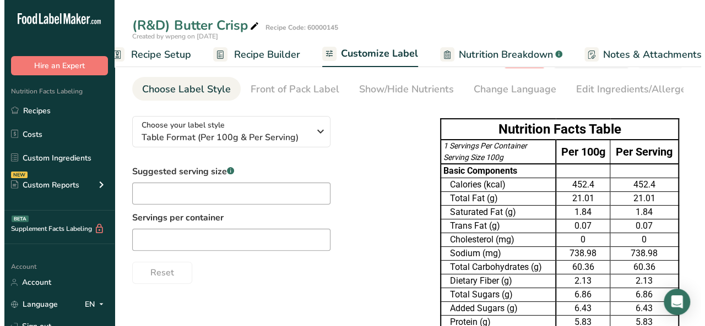
scroll to position [0, 0]
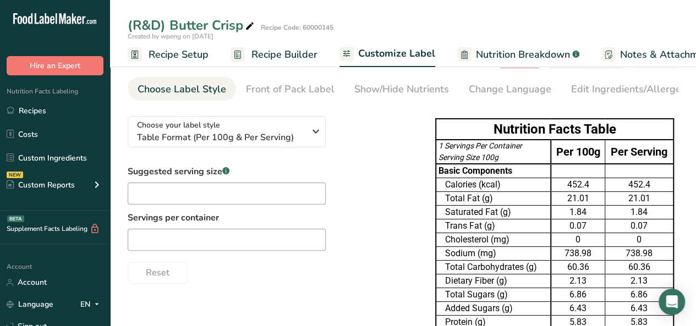
click at [193, 54] on span "Recipe Setup" at bounding box center [179, 54] width 60 height 15
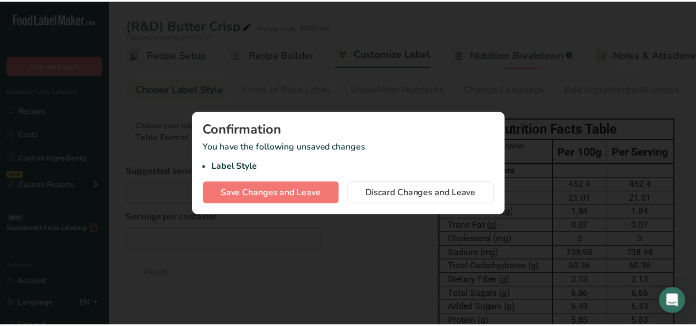
scroll to position [0, 4]
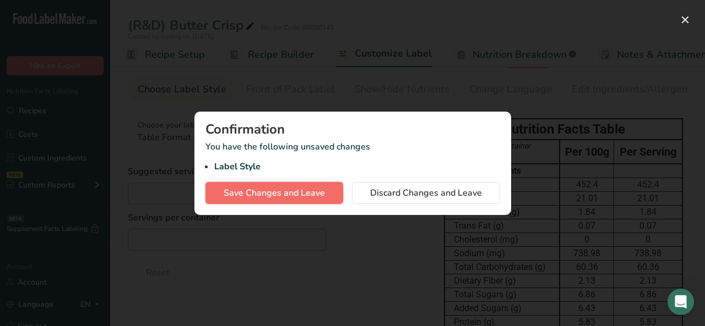
click at [277, 197] on span "Save Changes and Leave" at bounding box center [273, 193] width 101 height 13
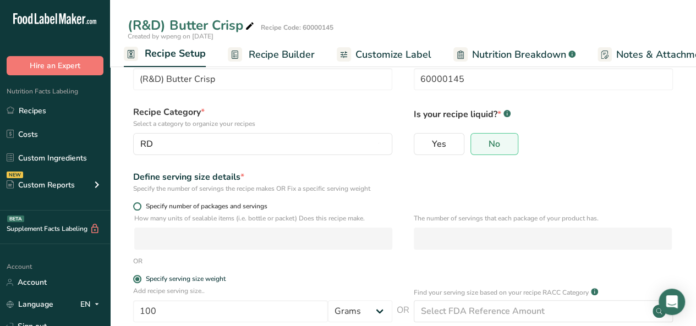
click at [138, 208] on span at bounding box center [137, 207] width 8 height 8
click at [138, 208] on input "Specify number of packages and servings" at bounding box center [136, 206] width 7 height 7
radio input "true"
radio input "false"
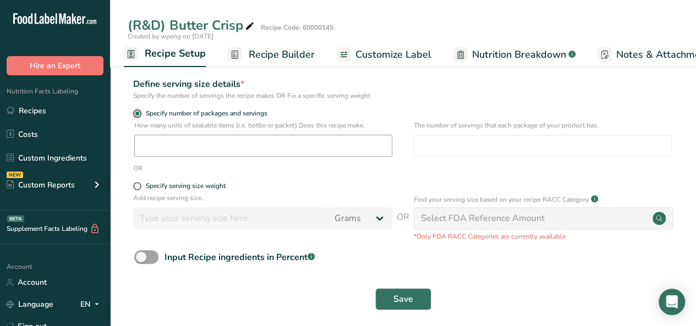
scroll to position [130, 0]
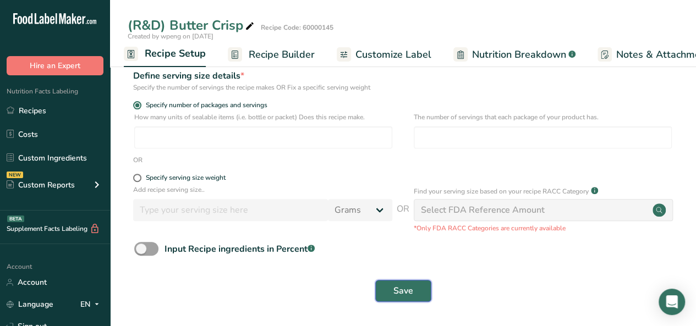
click at [408, 290] on span "Save" at bounding box center [404, 291] width 20 height 13
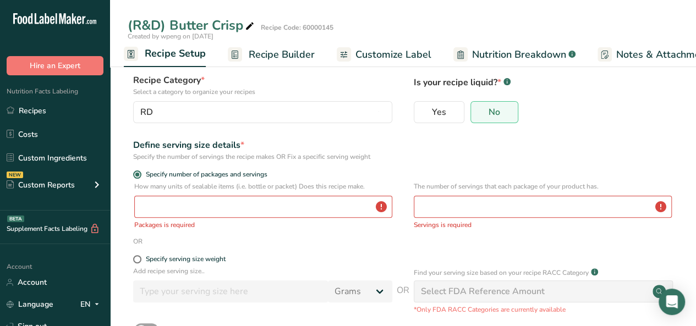
scroll to position [59, 0]
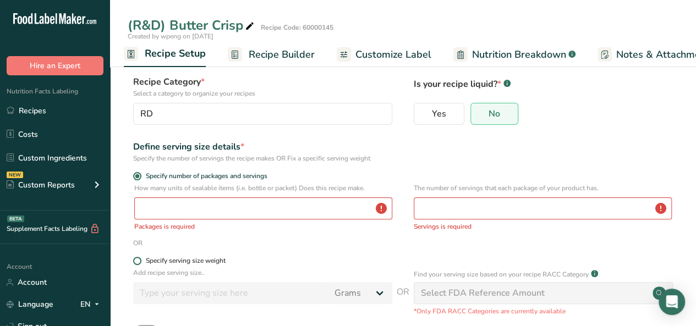
click at [135, 261] on span at bounding box center [137, 261] width 8 height 8
click at [135, 261] on input "Specify serving size weight" at bounding box center [136, 261] width 7 height 7
radio input "true"
radio input "false"
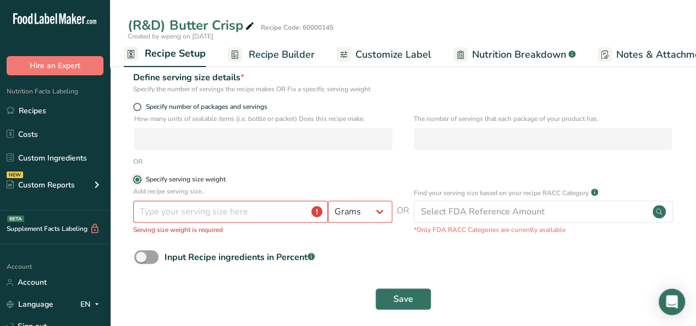
scroll to position [108, 0]
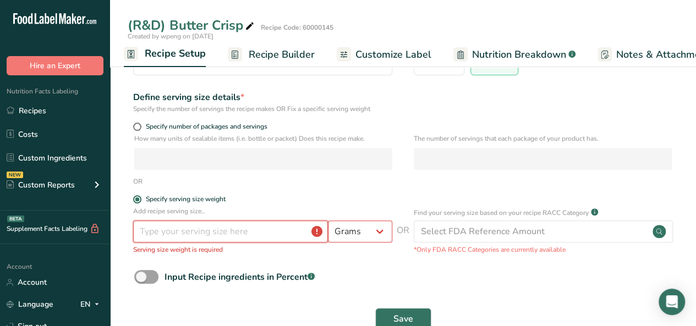
click at [264, 239] on input "number" at bounding box center [230, 232] width 195 height 22
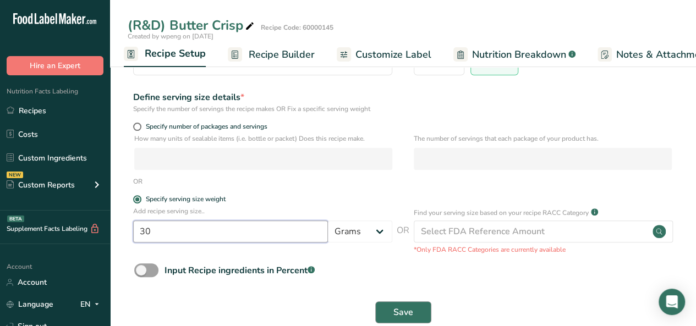
type input "30"
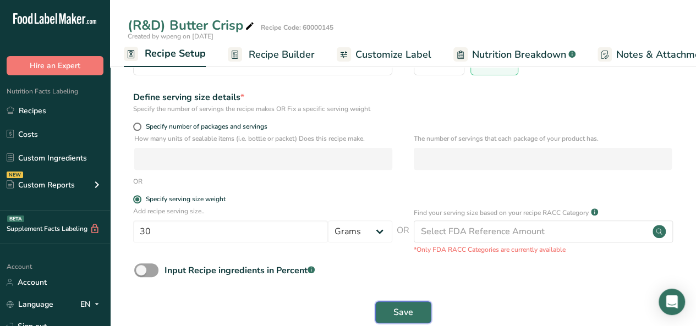
click at [405, 310] on span "Save" at bounding box center [404, 312] width 20 height 13
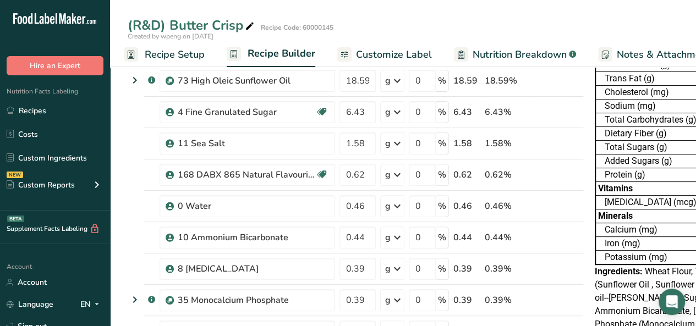
click at [389, 55] on span "Customize Label" at bounding box center [394, 54] width 76 height 15
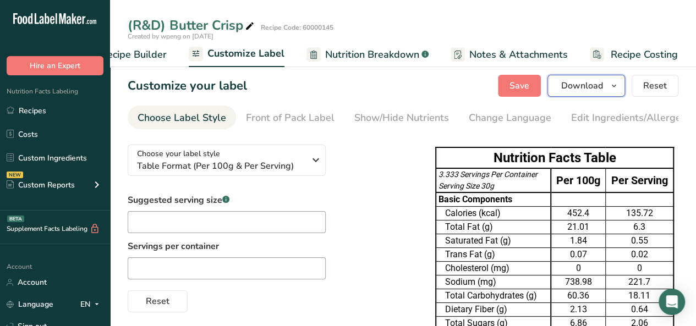
click at [609, 88] on span "button" at bounding box center [614, 85] width 13 height 13
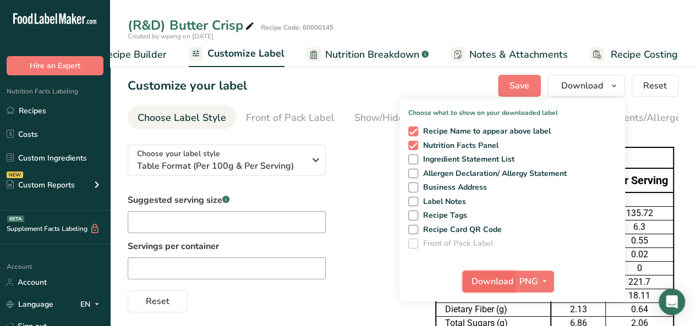
click at [504, 281] on span "Download" at bounding box center [493, 281] width 42 height 13
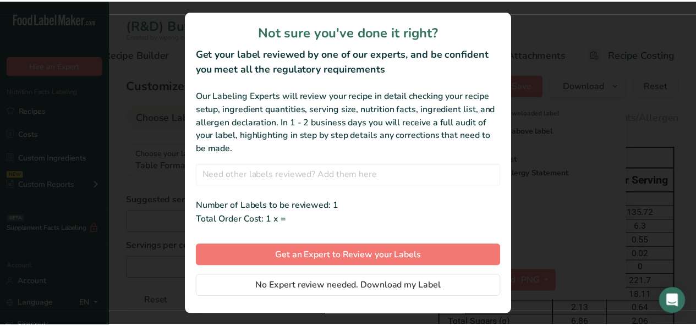
scroll to position [0, 142]
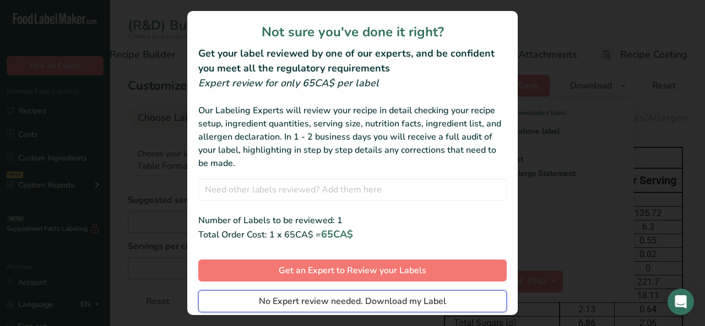
click at [476, 298] on button "No Expert review needed. Download my Label" at bounding box center [352, 302] width 308 height 22
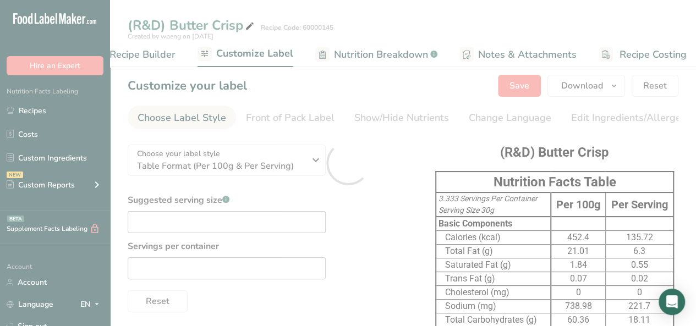
scroll to position [0, 0]
